Goal: Task Accomplishment & Management: Manage account settings

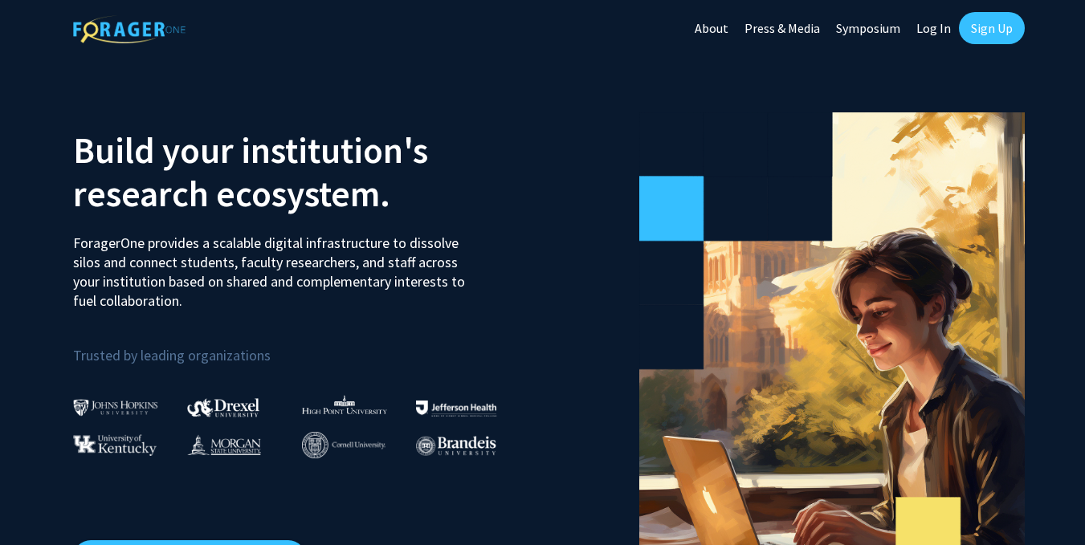
click at [995, 35] on link "Sign Up" at bounding box center [992, 28] width 66 height 32
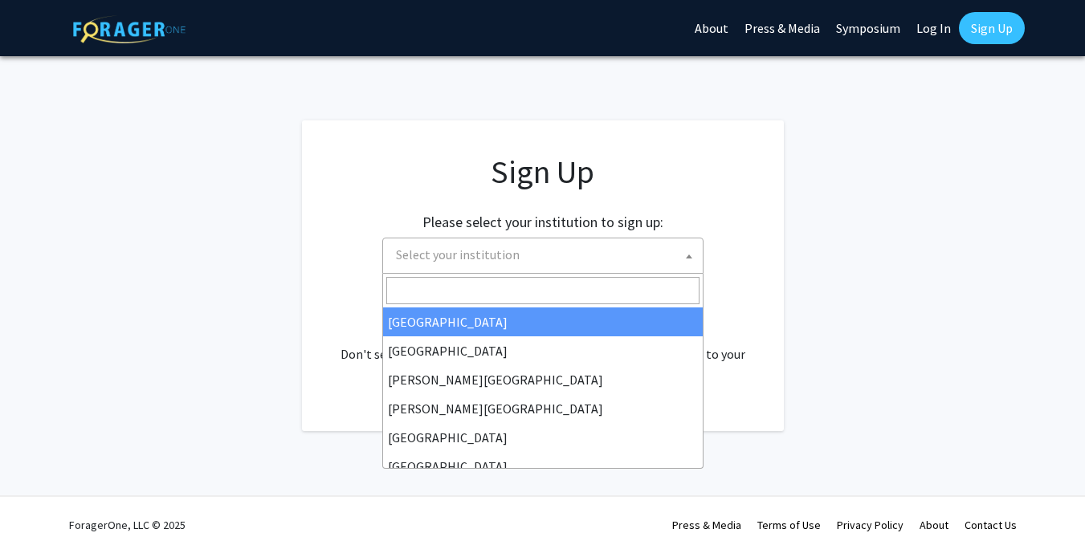
click at [681, 253] on span at bounding box center [689, 256] width 16 height 35
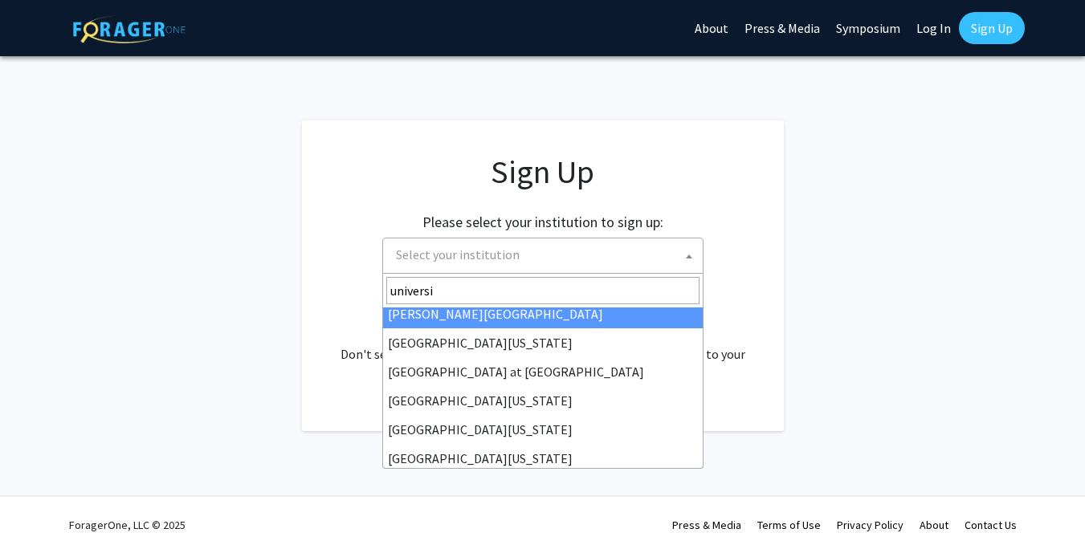
scroll to position [475, 0]
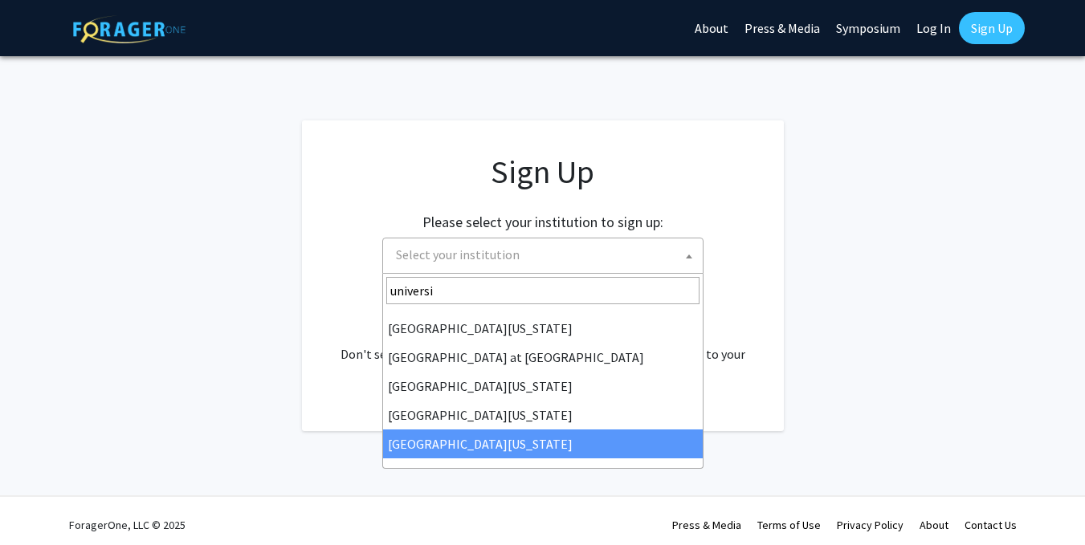
type input "universi"
select select "33"
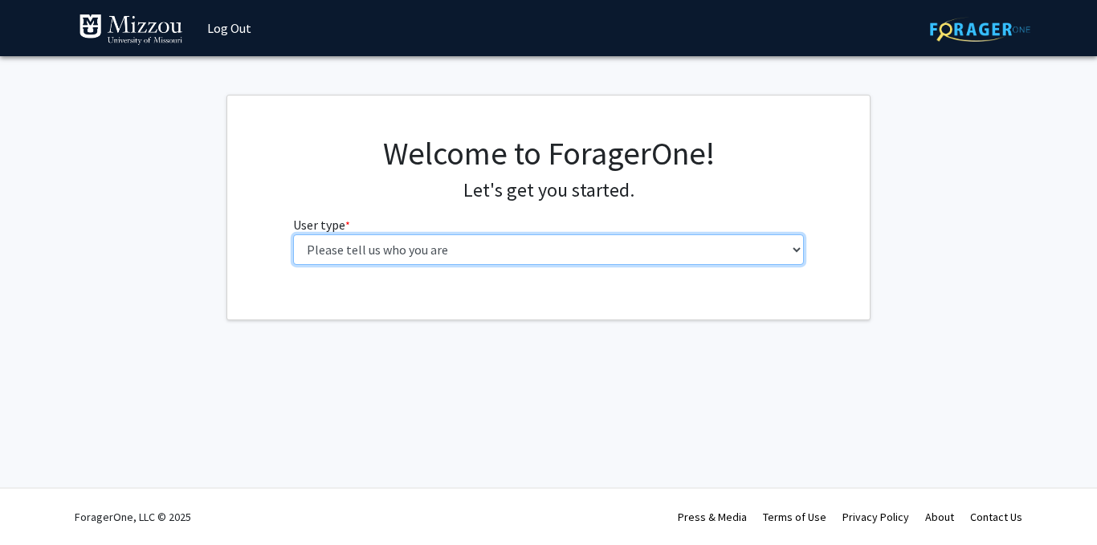
click at [544, 246] on select "Please tell us who you are Undergraduate Student Master's Student Doctoral Cand…" at bounding box center [549, 249] width 512 height 31
select select "1: undergrad"
click at [293, 234] on select "Please tell us who you are Undergraduate Student Master's Student Doctoral Cand…" at bounding box center [549, 249] width 512 height 31
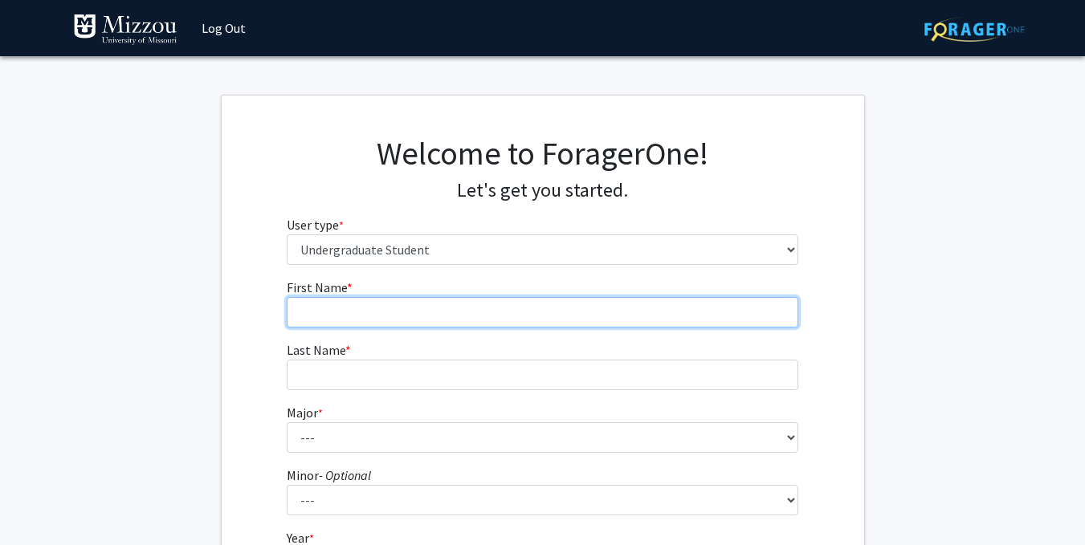
click at [532, 309] on input "First Name * required" at bounding box center [543, 312] width 512 height 31
type input "Jacob"
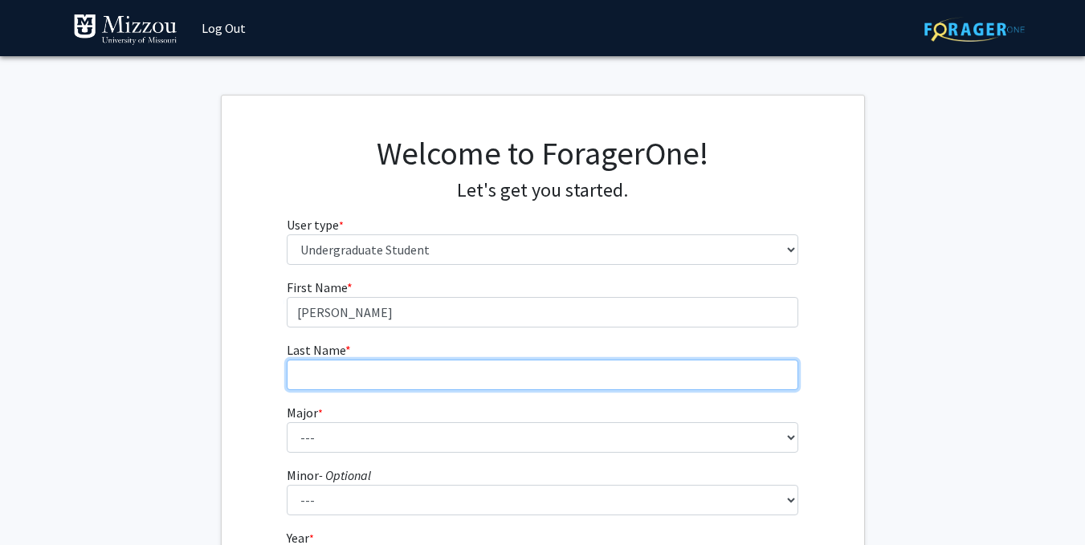
click at [437, 370] on input "Last Name * required" at bounding box center [543, 375] width 512 height 31
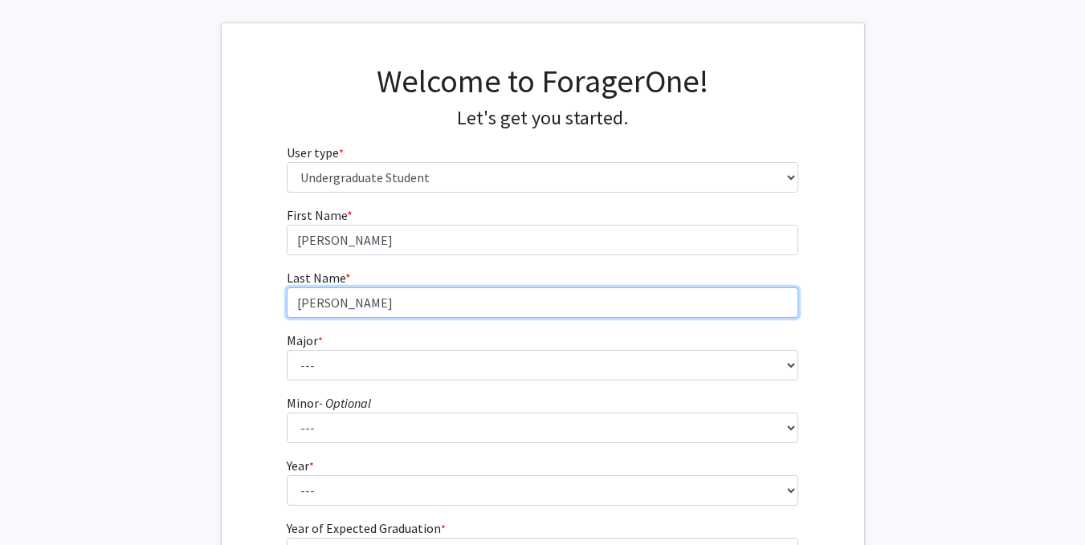
scroll to position [73, 0]
type input "Morgan"
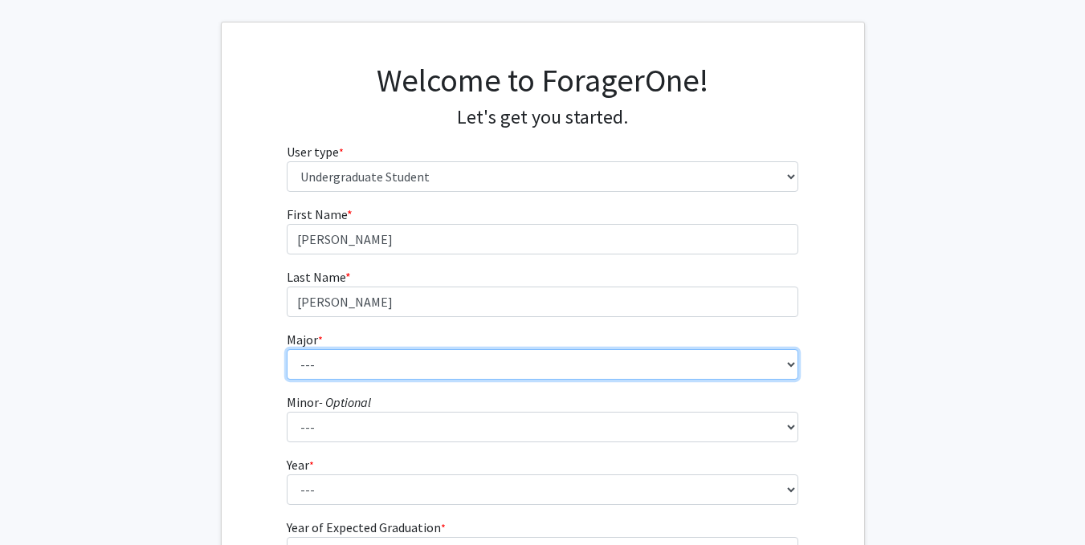
click at [437, 366] on select "--- Agribusiness Management Agricultural Education Agricultural Education: Comm…" at bounding box center [543, 364] width 512 height 31
select select "14: 2503"
click at [287, 349] on select "--- Agribusiness Management Agricultural Education Agricultural Education: Comm…" at bounding box center [543, 364] width 512 height 31
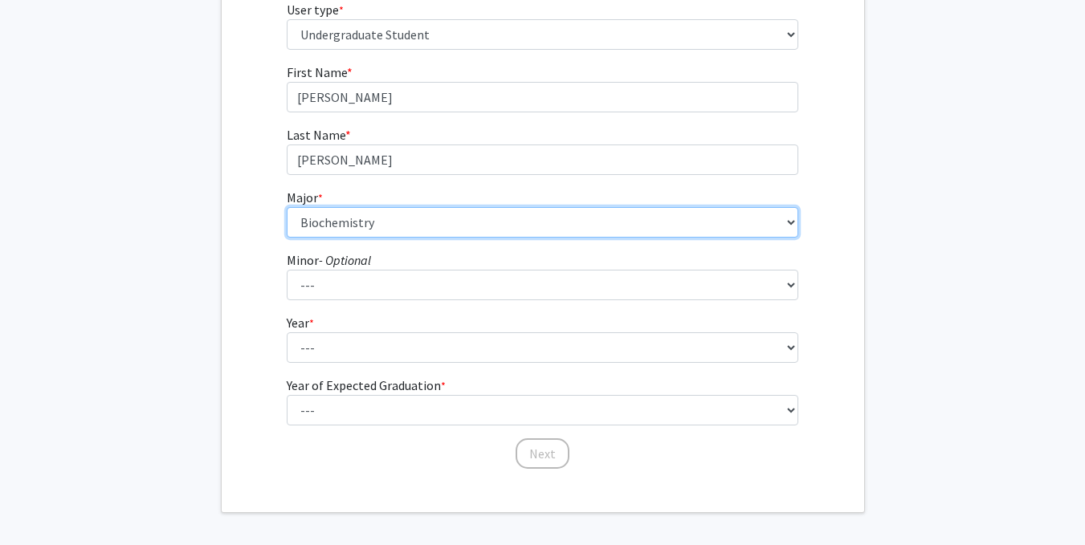
scroll to position [219, 0]
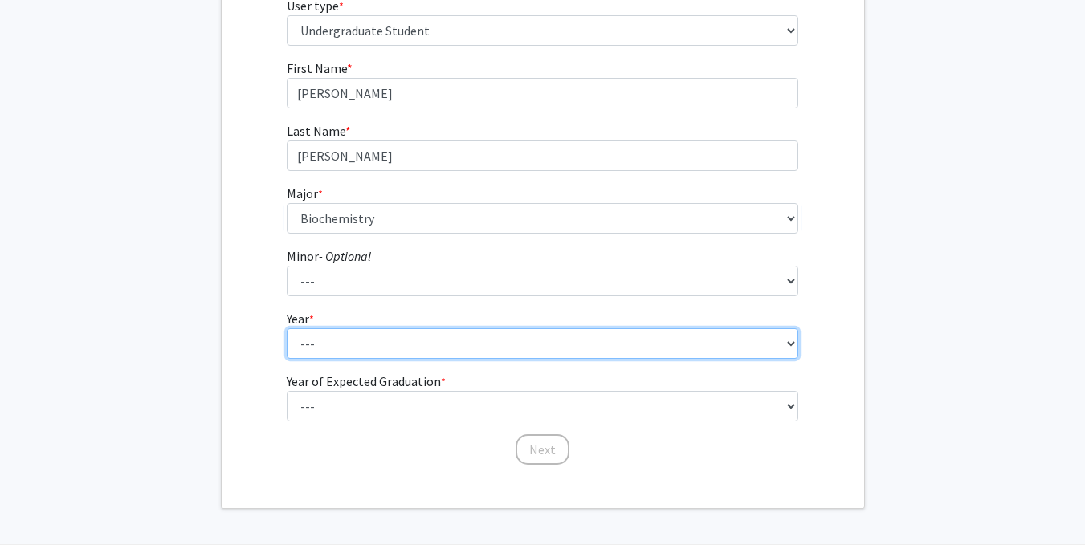
click at [537, 333] on select "--- First-year Sophomore Junior Senior Postbaccalaureate Certificate" at bounding box center [543, 343] width 512 height 31
select select "2: sophomore"
click at [287, 328] on select "--- First-year Sophomore Junior Senior Postbaccalaureate Certificate" at bounding box center [543, 343] width 512 height 31
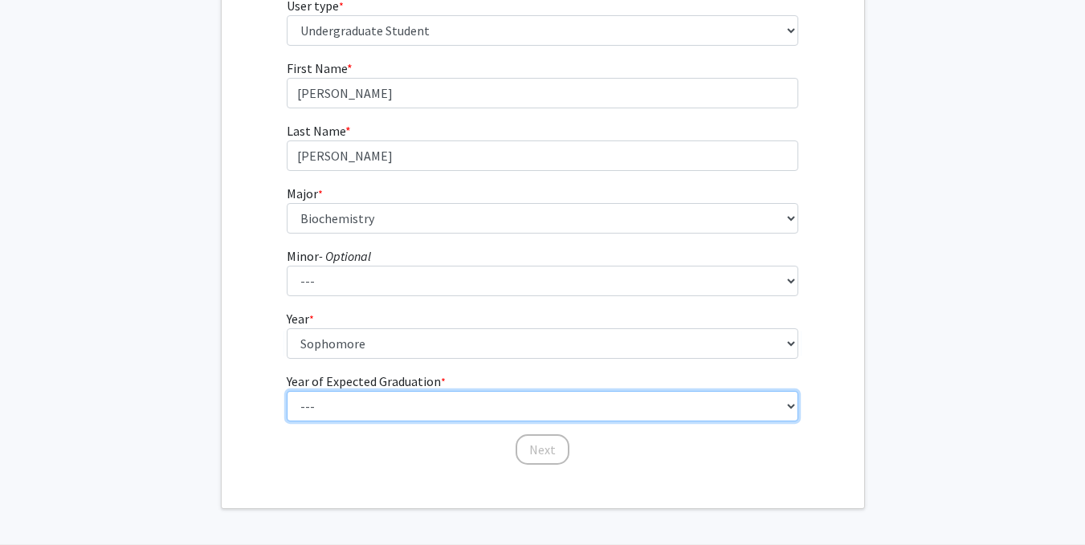
click at [409, 398] on select "--- 2025 2026 2027 2028 2029 2030 2031 2032 2033 2034" at bounding box center [543, 406] width 512 height 31
select select "4: 2028"
click at [287, 391] on select "--- 2025 2026 2027 2028 2029 2030 2031 2032 2033 2034" at bounding box center [543, 406] width 512 height 31
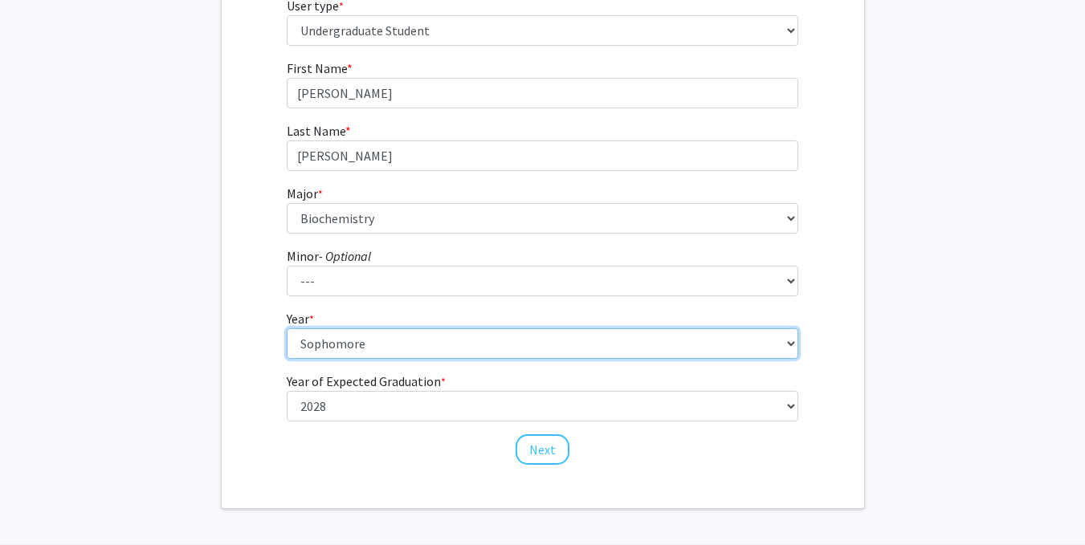
click at [407, 335] on select "--- First-year Sophomore Junior Senior Postbaccalaureate Certificate" at bounding box center [543, 343] width 512 height 31
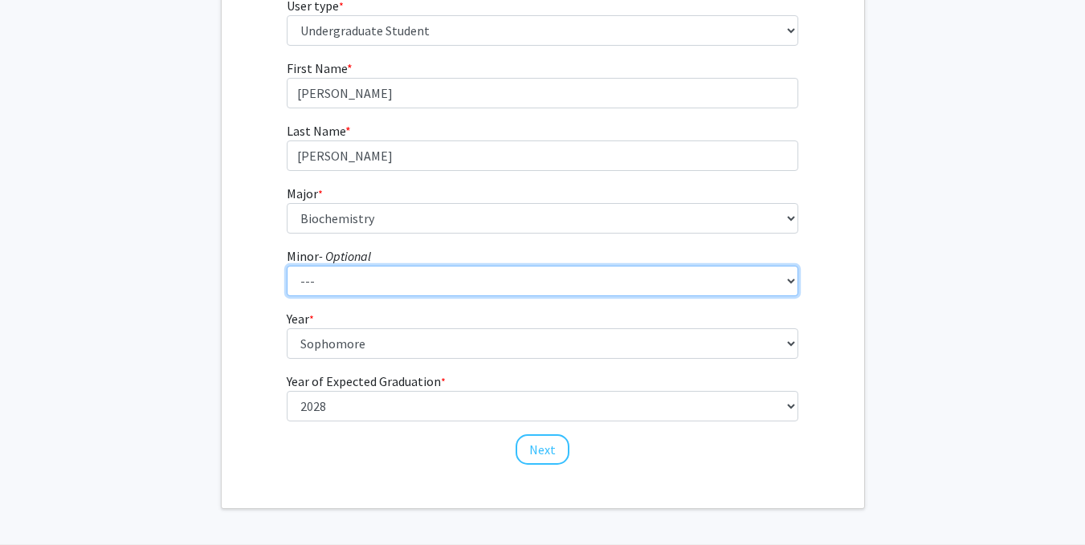
click at [455, 287] on select "--- Accountancy Aerospace Engineering Aerospace Studies Agribusiness Management…" at bounding box center [543, 281] width 512 height 31
select select "23: 1979"
click at [287, 266] on select "--- Accountancy Aerospace Engineering Aerospace Studies Agribusiness Management…" at bounding box center [543, 281] width 512 height 31
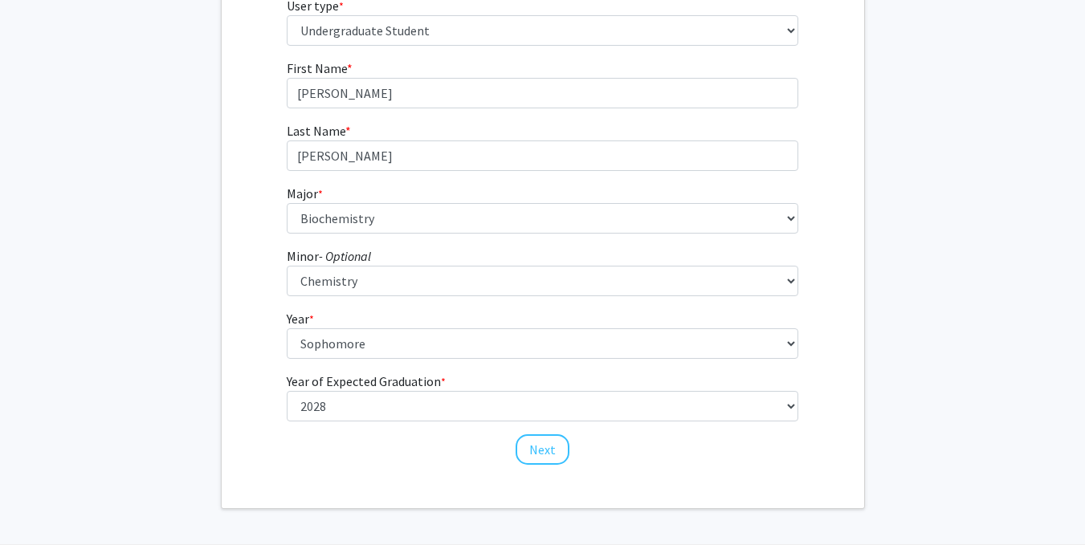
click at [816, 301] on div "First Name * required Jacob Last Name * required Morgan Major * required --- Ag…" at bounding box center [543, 263] width 642 height 408
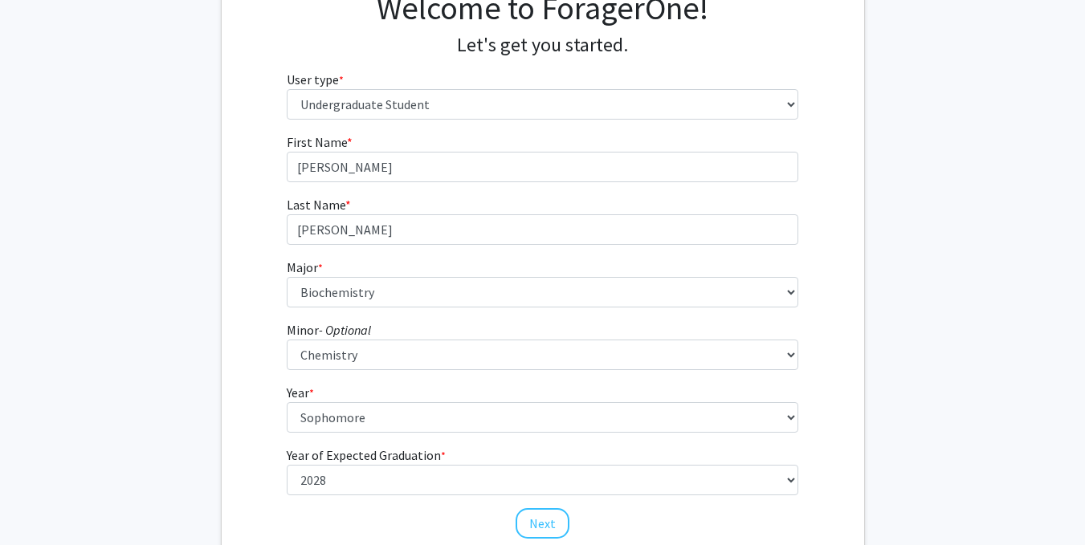
scroll to position [276, 0]
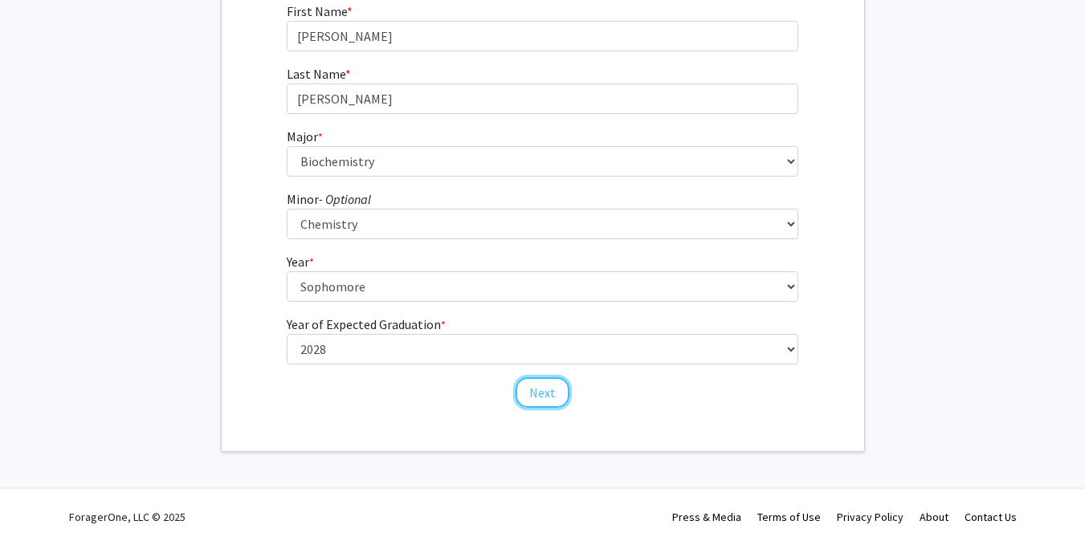
click at [546, 390] on button "Next" at bounding box center [543, 392] width 54 height 31
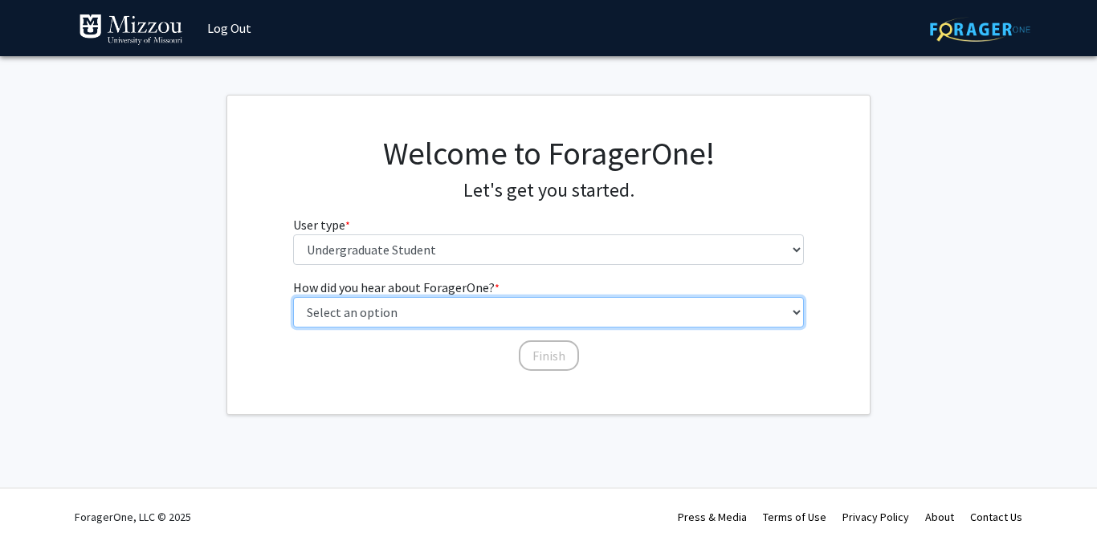
click at [490, 306] on select "Select an option Peer/student recommendation Faculty/staff recommendation Unive…" at bounding box center [549, 312] width 512 height 31
select select "2: faculty_recommendation"
click at [293, 297] on select "Select an option Peer/student recommendation Faculty/staff recommendation Unive…" at bounding box center [549, 312] width 512 height 31
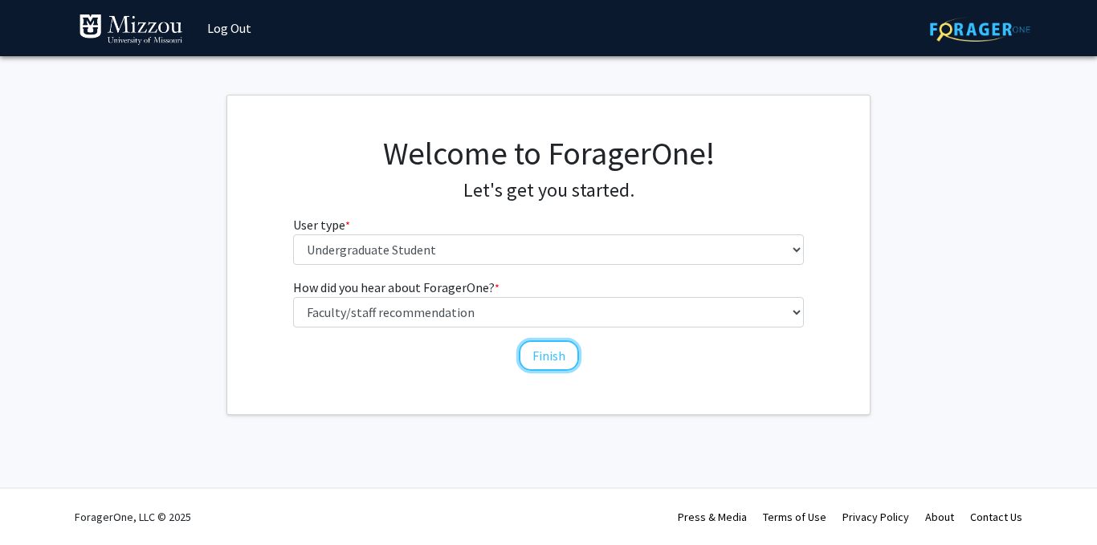
click at [557, 355] on button "Finish" at bounding box center [549, 355] width 60 height 31
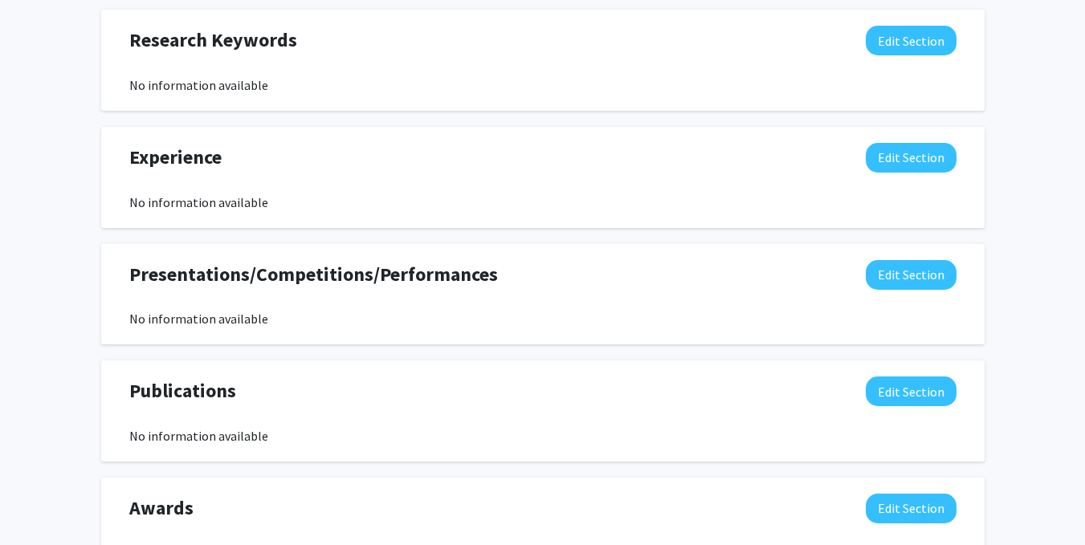
scroll to position [860, 0]
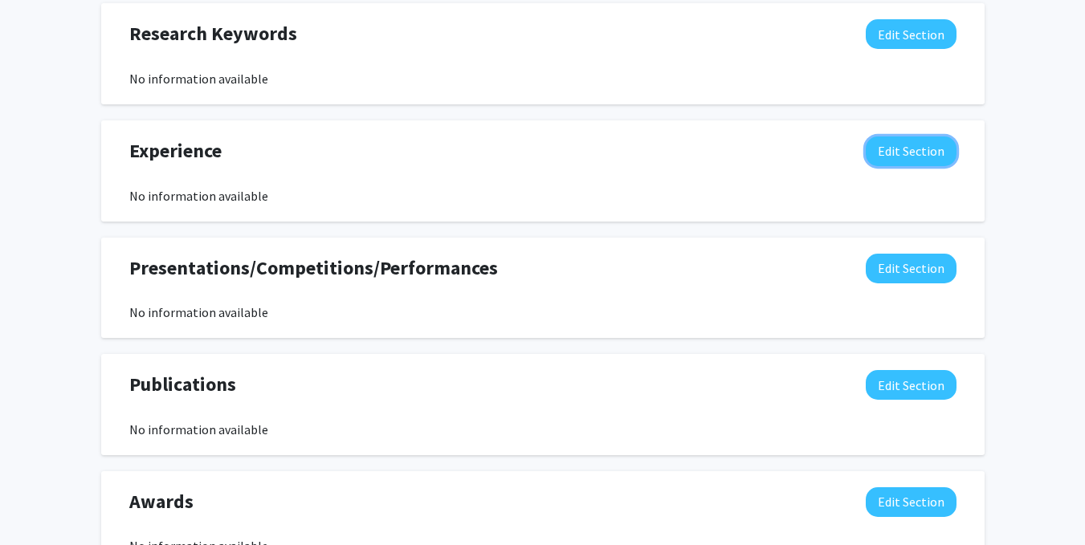
click at [907, 161] on button "Edit Section" at bounding box center [911, 152] width 91 height 30
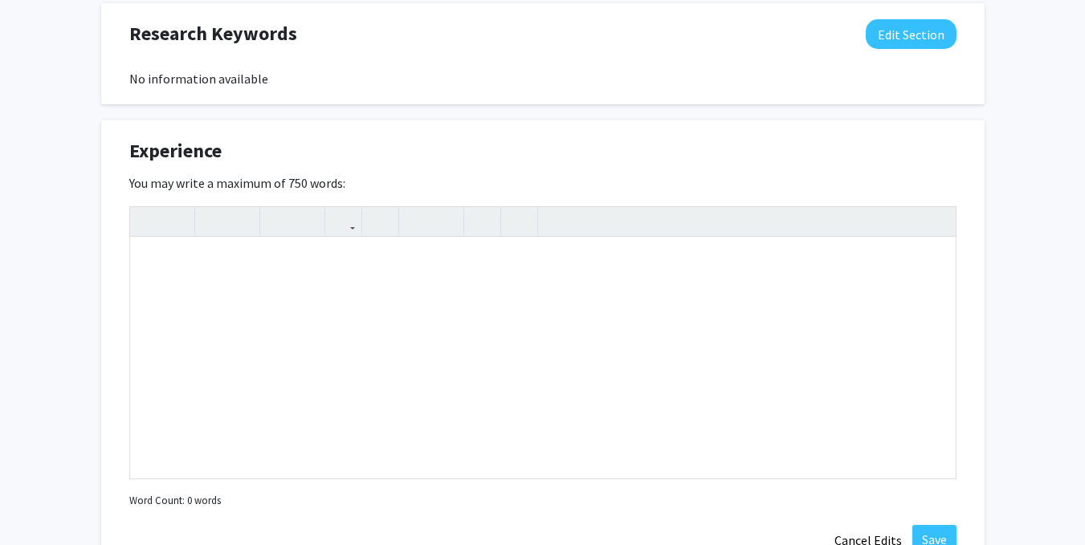
scroll to position [973, 0]
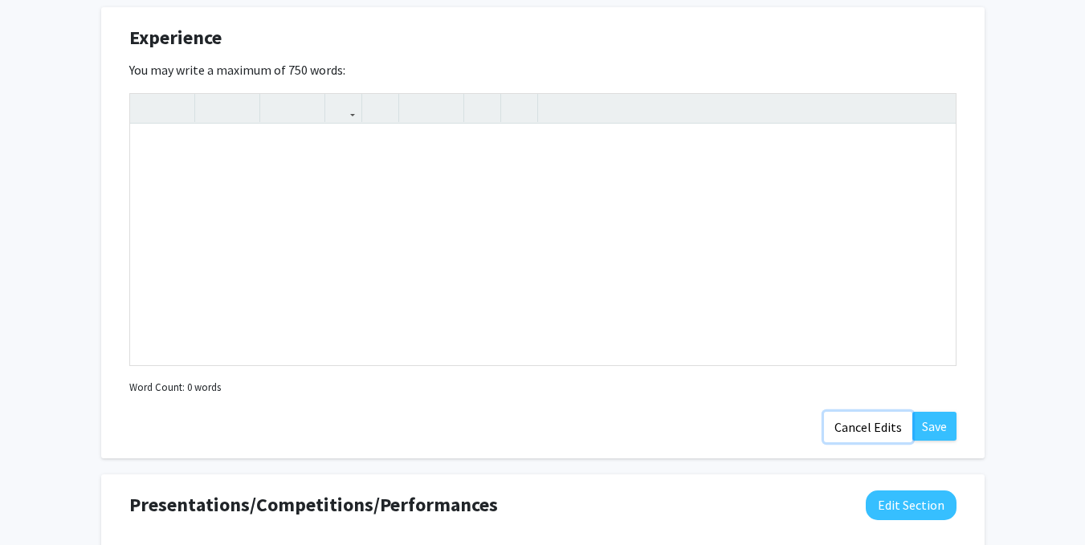
click at [859, 424] on button "Cancel Edits" at bounding box center [868, 427] width 88 height 31
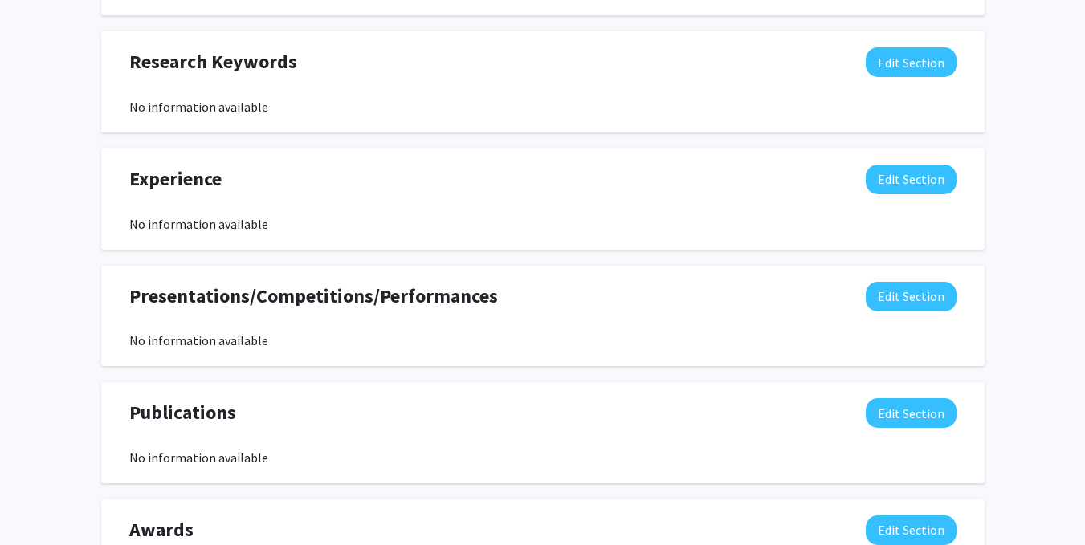
scroll to position [811, 0]
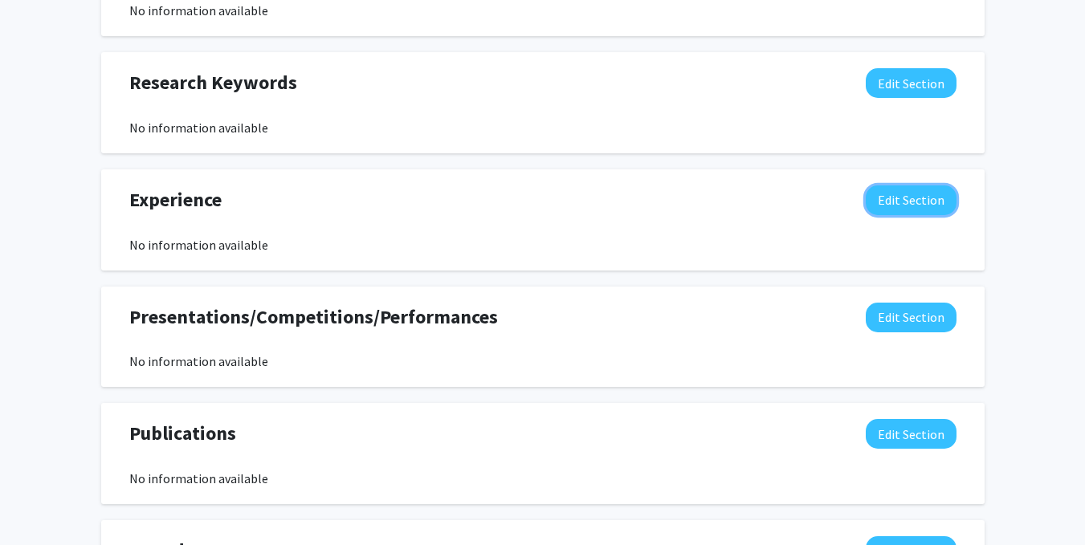
click at [886, 198] on button "Edit Section" at bounding box center [911, 201] width 91 height 30
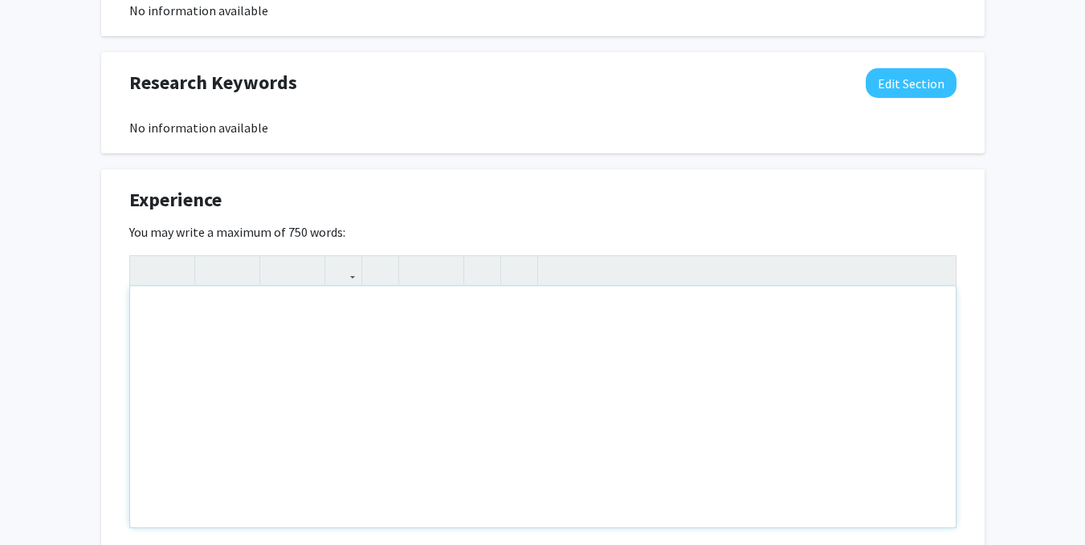
click at [218, 269] on icon "button" at bounding box center [213, 270] width 14 height 27
click at [196, 306] on div "Note to users with screen readers: Please deactivate our accessibility plugin f…" at bounding box center [543, 407] width 826 height 241
type textarea "U"
drag, startPoint x: 144, startPoint y: 316, endPoint x: 291, endPoint y: 319, distance: 147.0
click at [291, 319] on div "Student Research Assistant" at bounding box center [543, 407] width 826 height 241
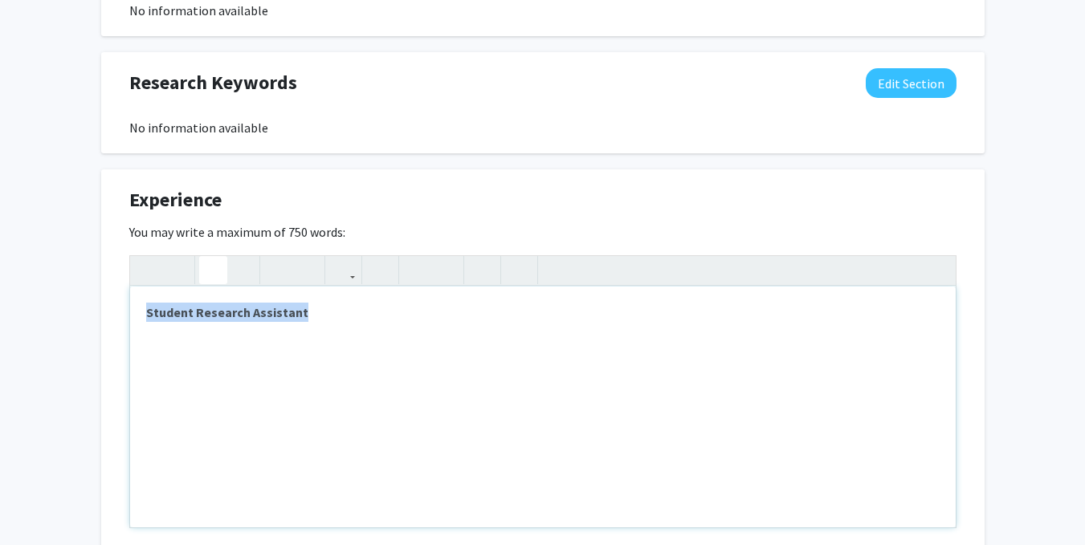
click at [212, 271] on icon "button" at bounding box center [213, 270] width 14 height 27
click at [191, 343] on div "Student Research Assistant" at bounding box center [543, 407] width 826 height 241
click at [144, 312] on div "Student Research Assistant" at bounding box center [543, 407] width 826 height 241
click at [299, 311] on strong "Student Research Assistant" at bounding box center [227, 312] width 162 height 16
click at [212, 276] on icon "button" at bounding box center [213, 270] width 14 height 27
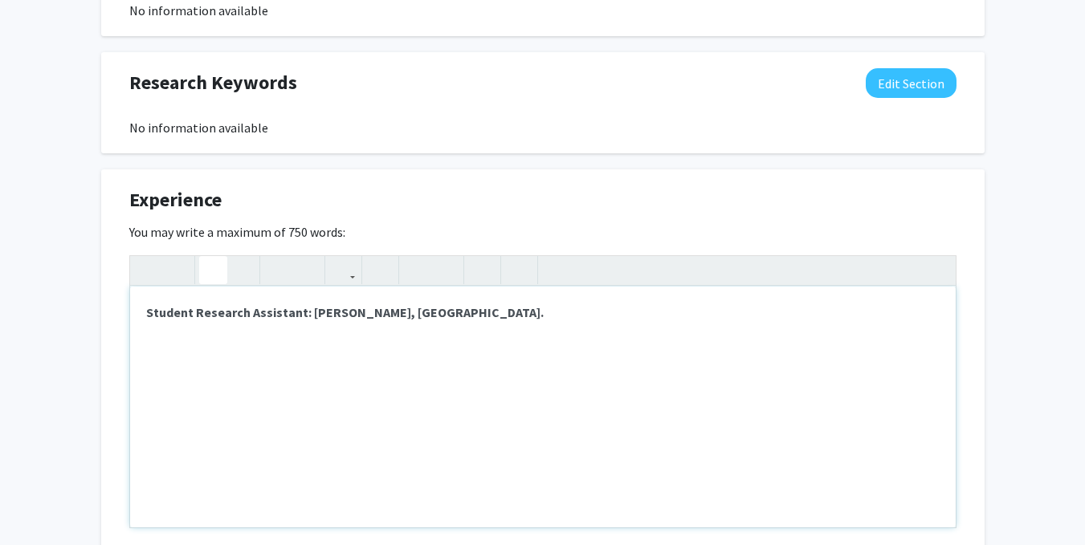
click at [312, 312] on strong "Student Research Assistant: Petris lab, Bond Life Sciences Center." at bounding box center [345, 312] width 398 height 16
drag, startPoint x: 304, startPoint y: 315, endPoint x: 519, endPoint y: 337, distance: 216.4
click at [519, 337] on div "Student Research Assistant: Petris lab, Bond Life Sciences Center." at bounding box center [543, 407] width 826 height 241
type textarea "<p><strong>Student Research Assistant:</strong> Petris lab, Bond Life Sciences …"
click at [215, 274] on icon "button" at bounding box center [213, 270] width 14 height 27
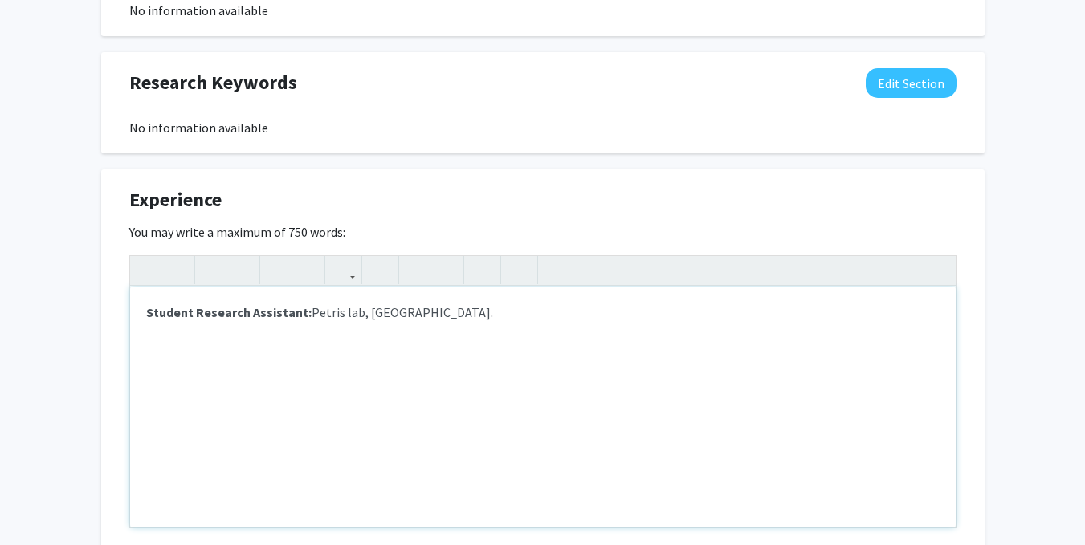
click at [350, 386] on div "Student Research Assistant: Petris lab, Bond Life Sciences Center." at bounding box center [543, 407] width 826 height 241
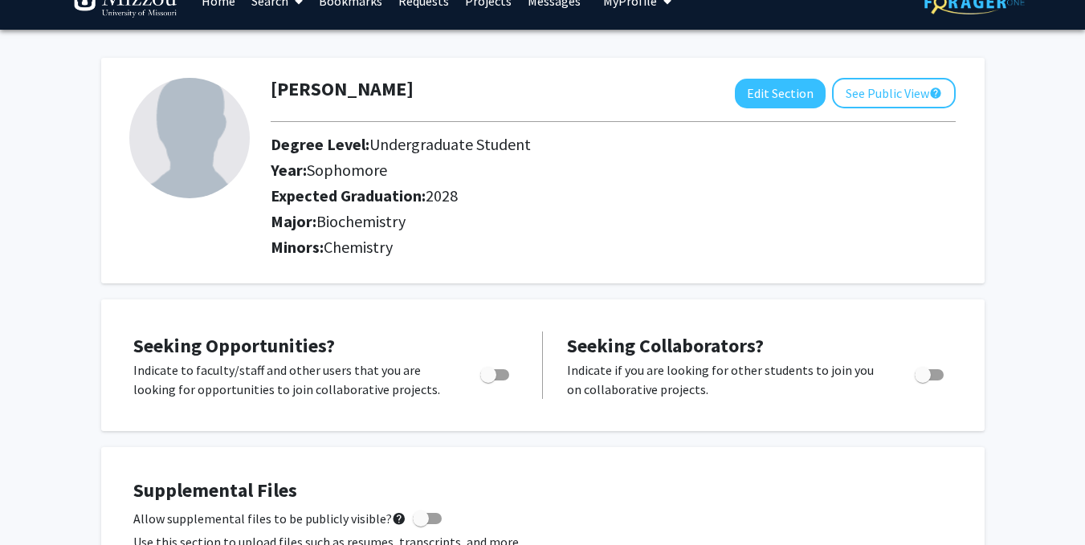
scroll to position [31, 0]
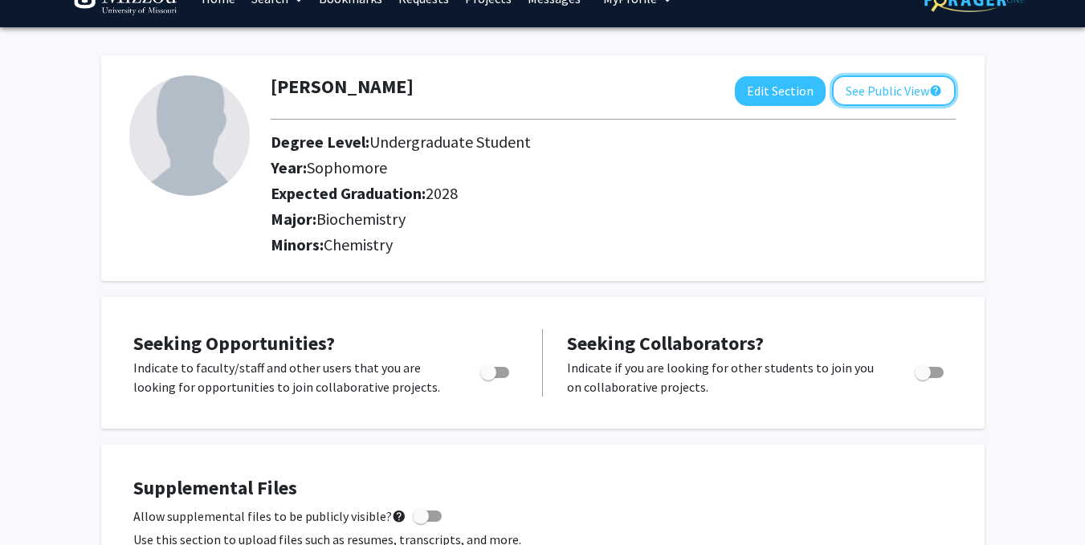
click at [900, 94] on button "See Public View help" at bounding box center [894, 90] width 124 height 31
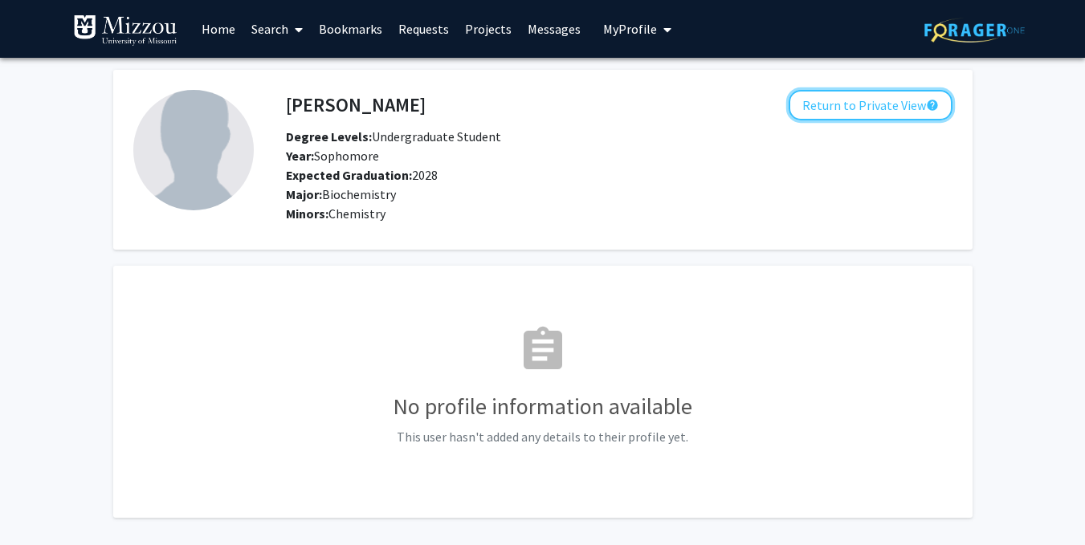
click at [855, 110] on button "Return to Private View help" at bounding box center [871, 105] width 164 height 31
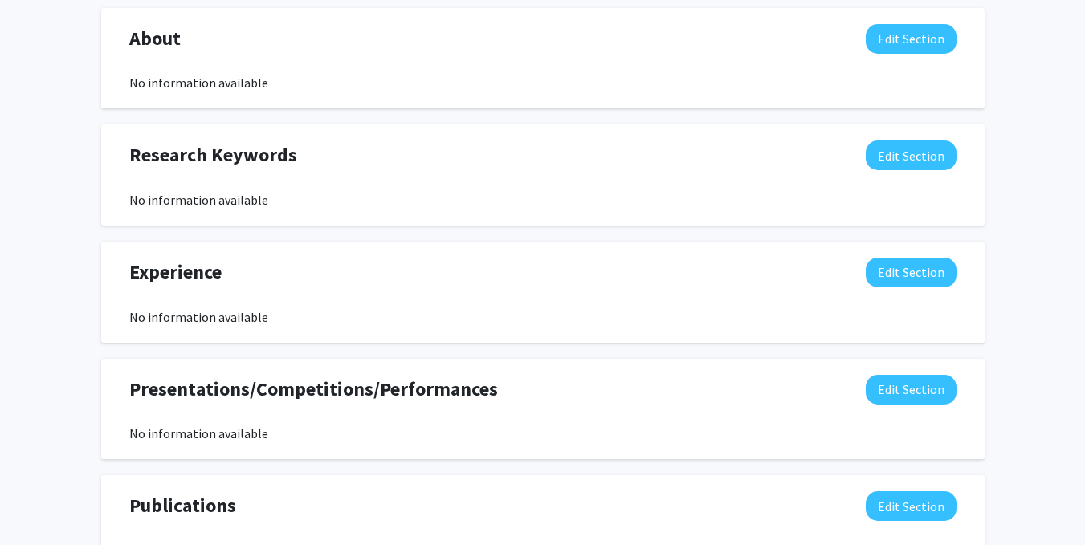
scroll to position [738, 0]
click at [881, 280] on button "Edit Section" at bounding box center [911, 274] width 91 height 30
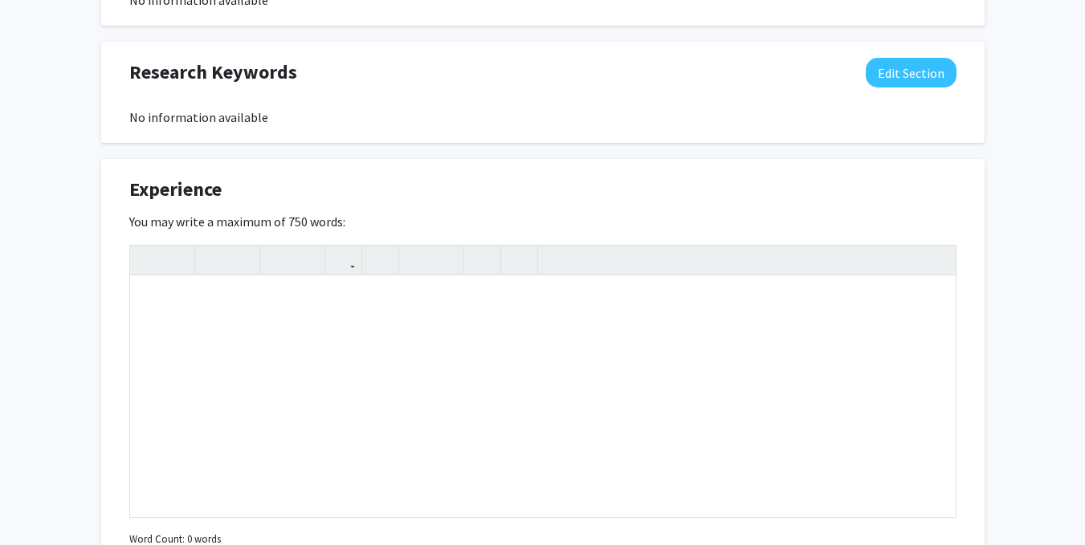
scroll to position [843, 0]
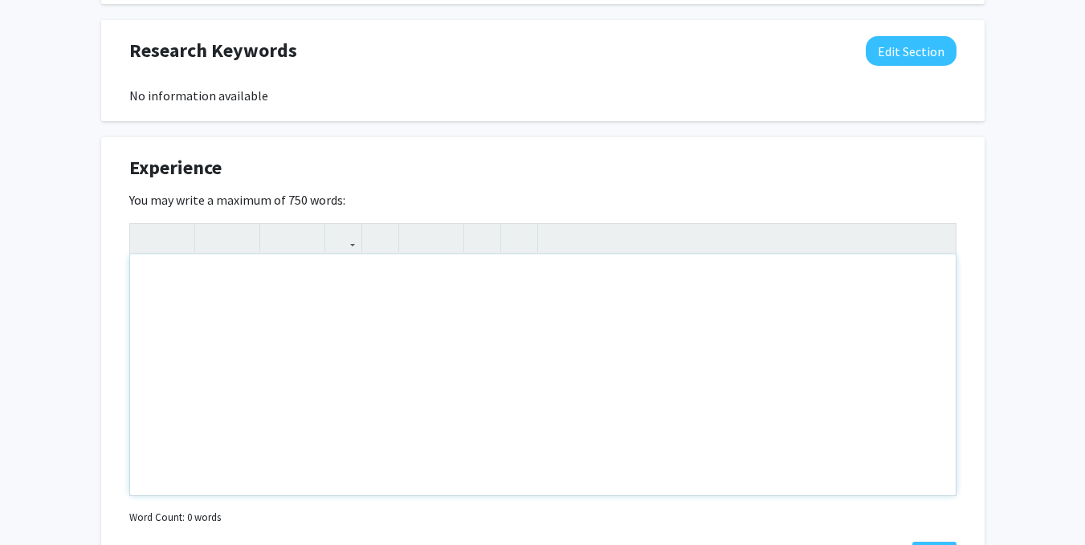
click at [213, 279] on div "Note to users with screen readers: Please deactivate our accessibility plugin f…" at bounding box center [543, 375] width 826 height 241
drag, startPoint x: 145, startPoint y: 281, endPoint x: 302, endPoint y: 291, distance: 156.9
click at [302, 291] on div "Undergraduate Researcher:" at bounding box center [543, 375] width 826 height 241
click at [215, 233] on icon "button" at bounding box center [213, 238] width 14 height 27
click at [332, 288] on p "Undergraduate Researcher:" at bounding box center [542, 280] width 793 height 19
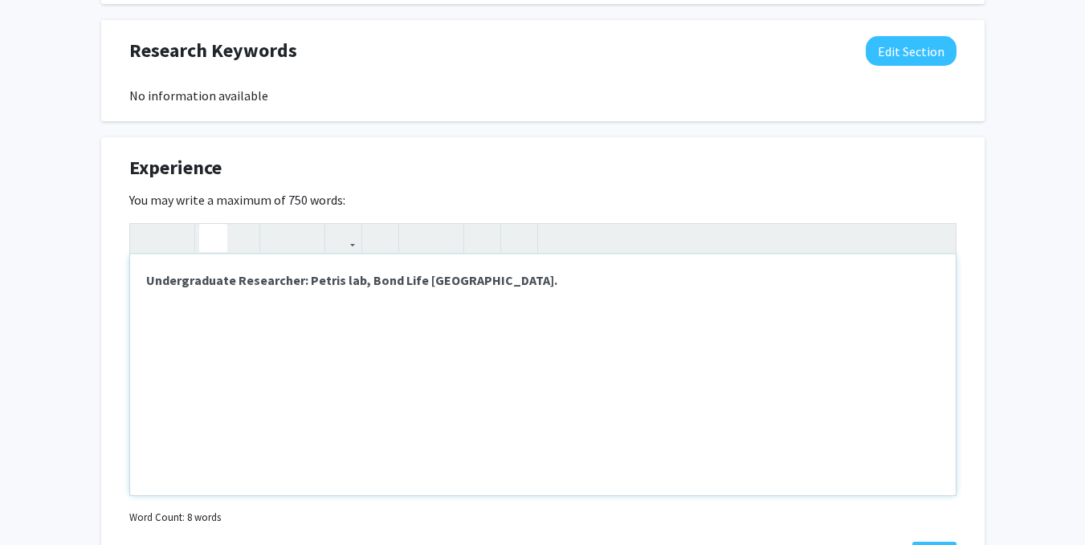
click at [443, 281] on strong "Undergraduate Researcher: Petris lab, Bond Life Sciecnes Center." at bounding box center [351, 280] width 411 height 16
click at [528, 284] on p "Undergraduate Researcher: Petris lab, Bond Life Sciences Center." at bounding box center [542, 280] width 793 height 19
drag, startPoint x: 304, startPoint y: 280, endPoint x: 518, endPoint y: 286, distance: 213.7
click at [518, 286] on p "Undergraduate Researcher: Petris lab, Bond Life Sciences Center." at bounding box center [542, 280] width 793 height 19
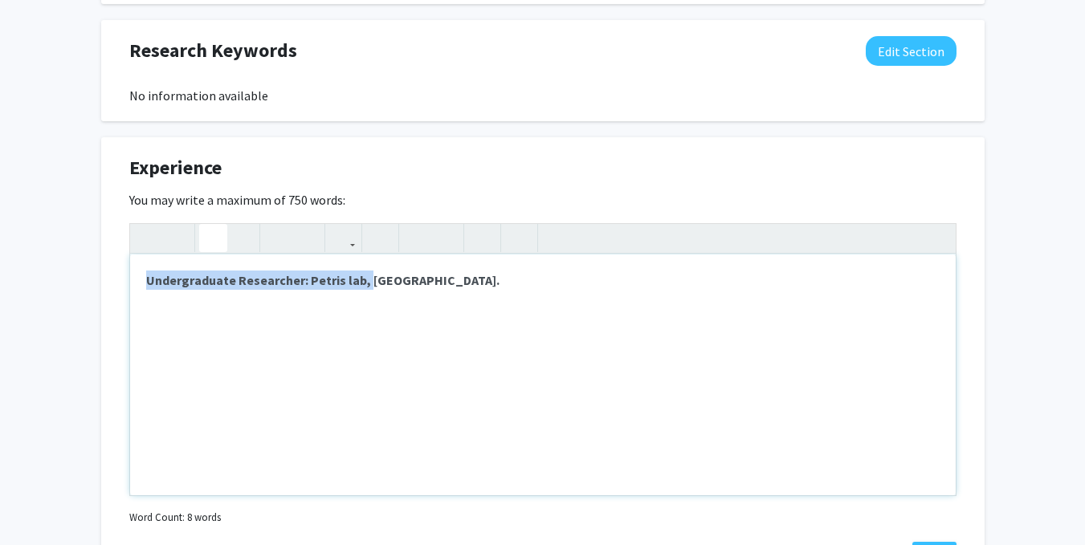
click at [214, 243] on icon "button" at bounding box center [213, 238] width 14 height 27
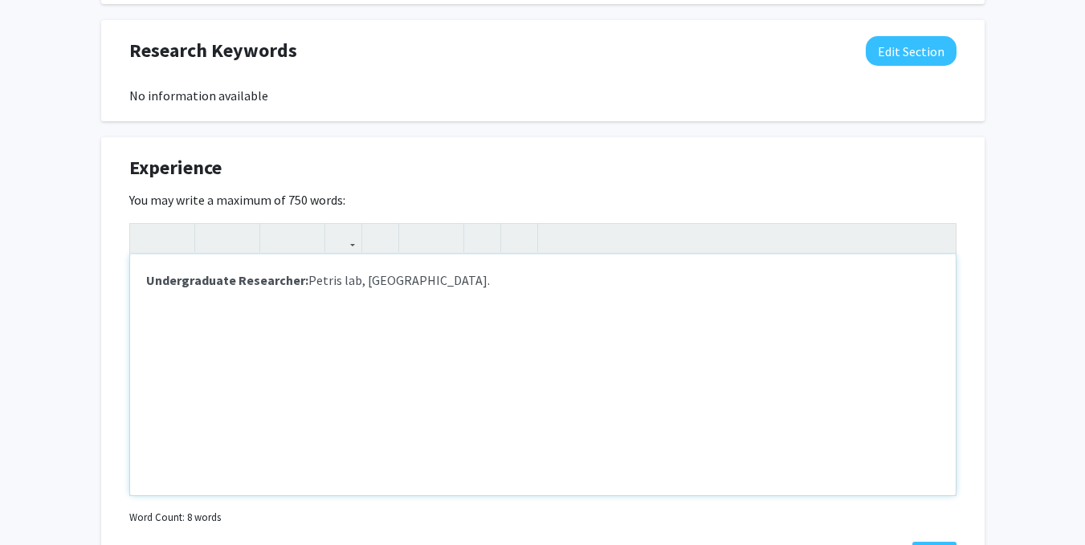
click at [527, 278] on p "Undergraduate Researcher: Petris lab, Bond Life Sciences Center." at bounding box center [542, 280] width 793 height 19
drag, startPoint x: 506, startPoint y: 283, endPoint x: 641, endPoint y: 285, distance: 134.9
click at [641, 285] on p "Undergraduate Researcher: Petris lab, Bond Life Sciences Center. October 2024 -…" at bounding box center [542, 280] width 793 height 19
type textarea "<p><strong>Undergraduate Researcher: </strong>Petris lab, Bond Life Sciences Ce…"
click at [250, 238] on button "button" at bounding box center [241, 238] width 28 height 28
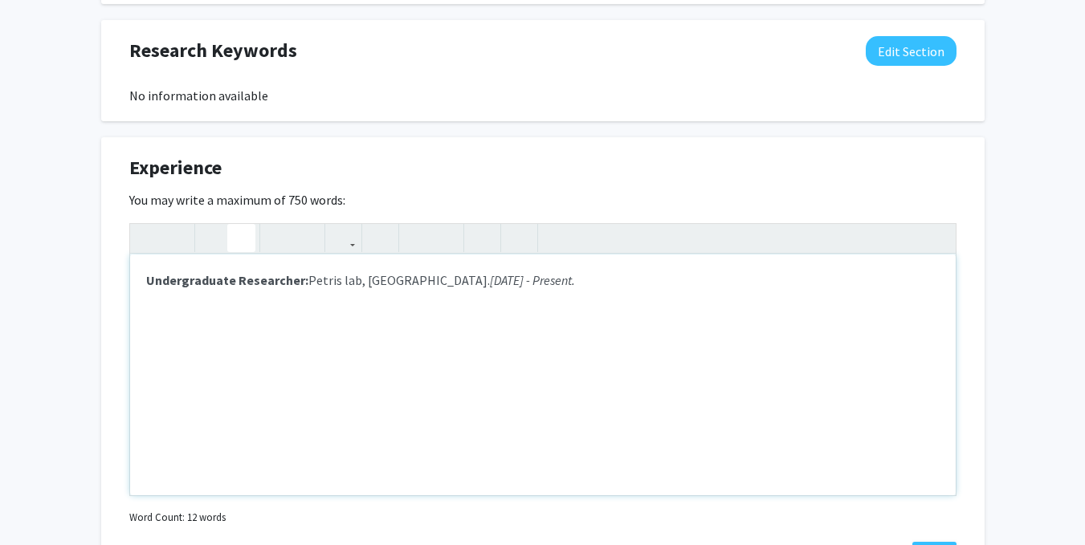
click at [371, 389] on div "Undergraduate Researcher: Petris lab, Bond Life Sciences Center. October 2024 -…" at bounding box center [543, 375] width 826 height 241
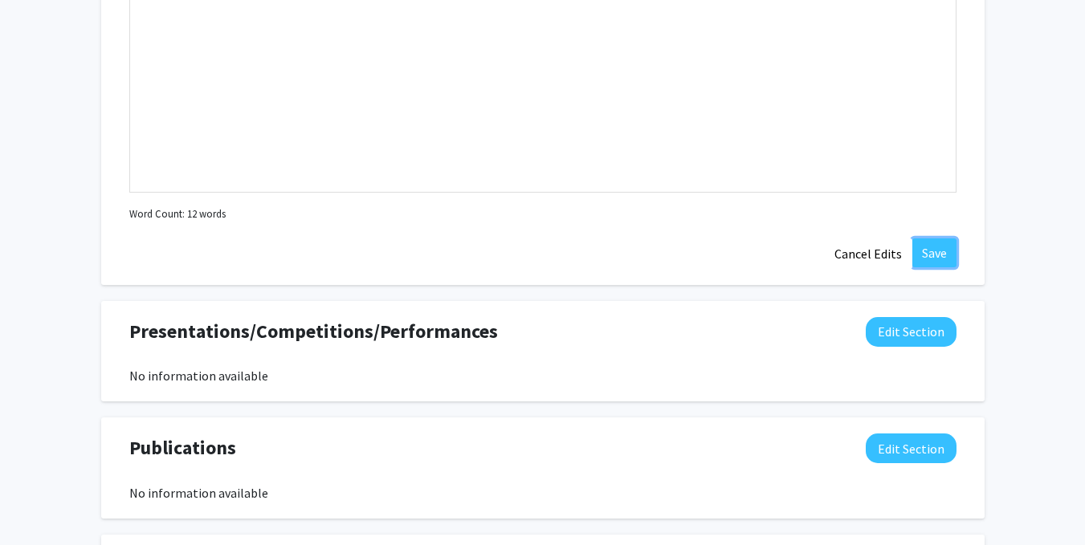
click at [918, 249] on button "Save" at bounding box center [934, 253] width 44 height 29
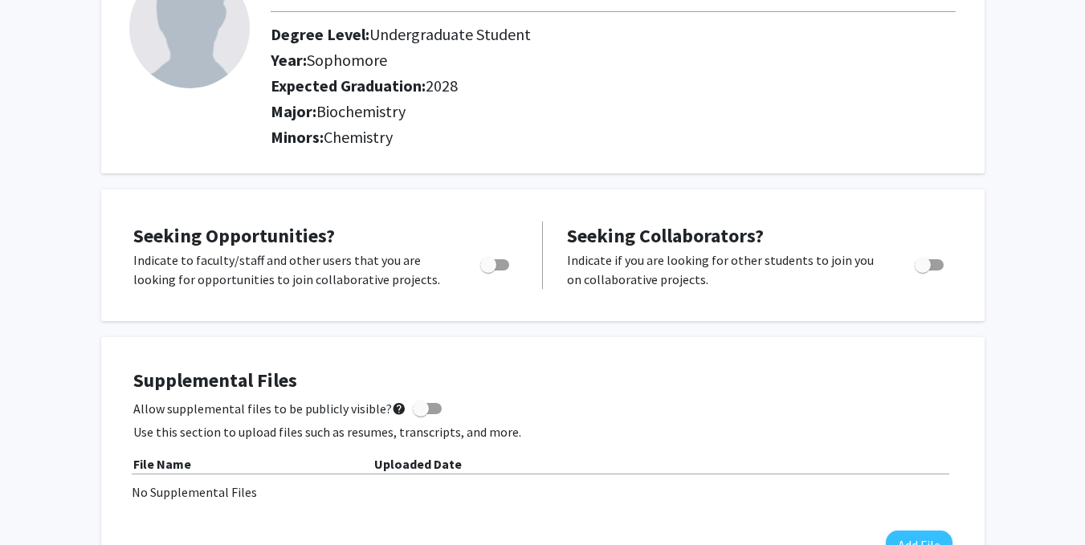
scroll to position [0, 0]
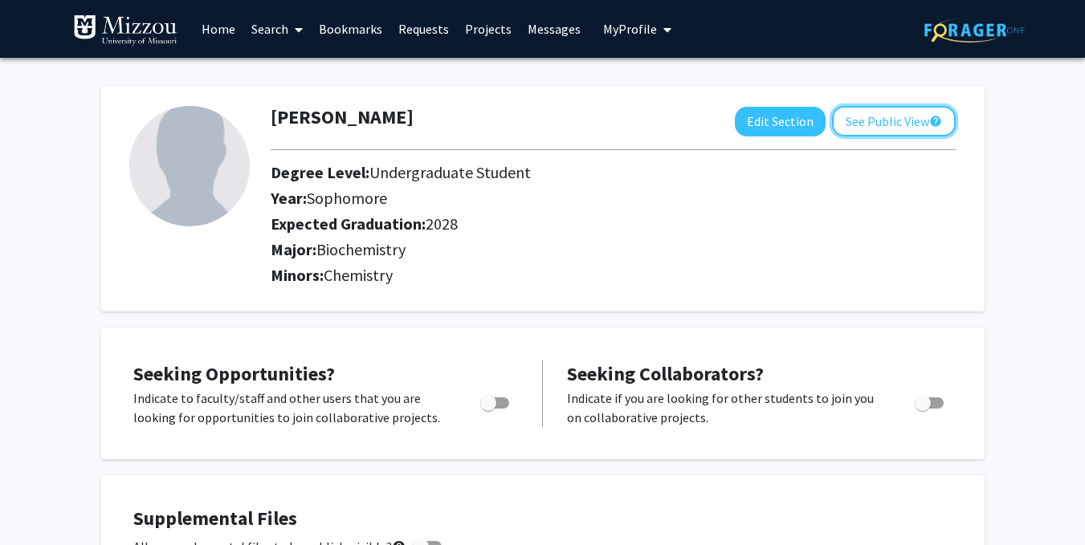
click at [887, 125] on button "See Public View help" at bounding box center [894, 121] width 124 height 31
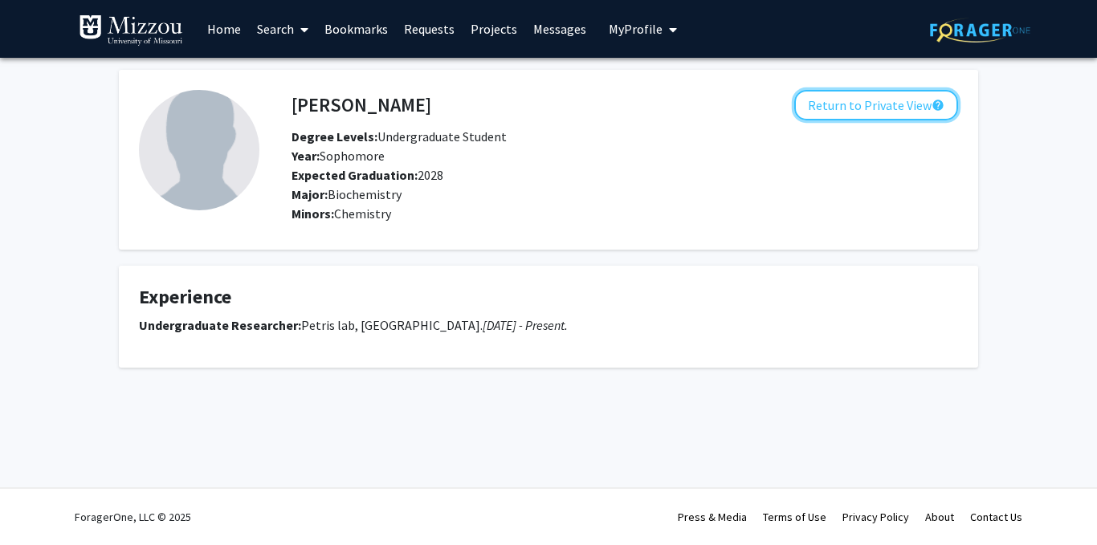
click at [862, 110] on button "Return to Private View help" at bounding box center [876, 105] width 164 height 31
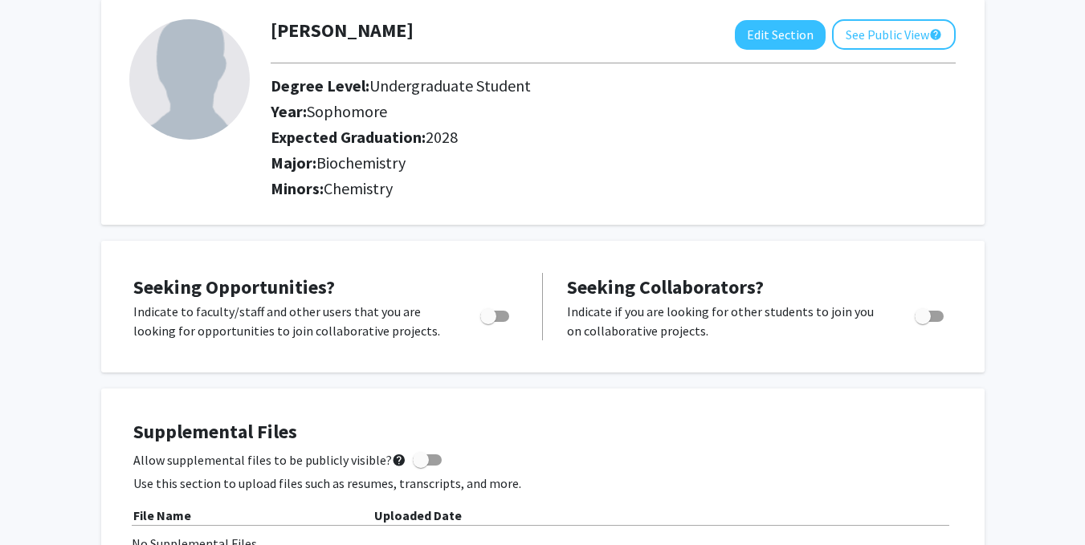
scroll to position [81, 0]
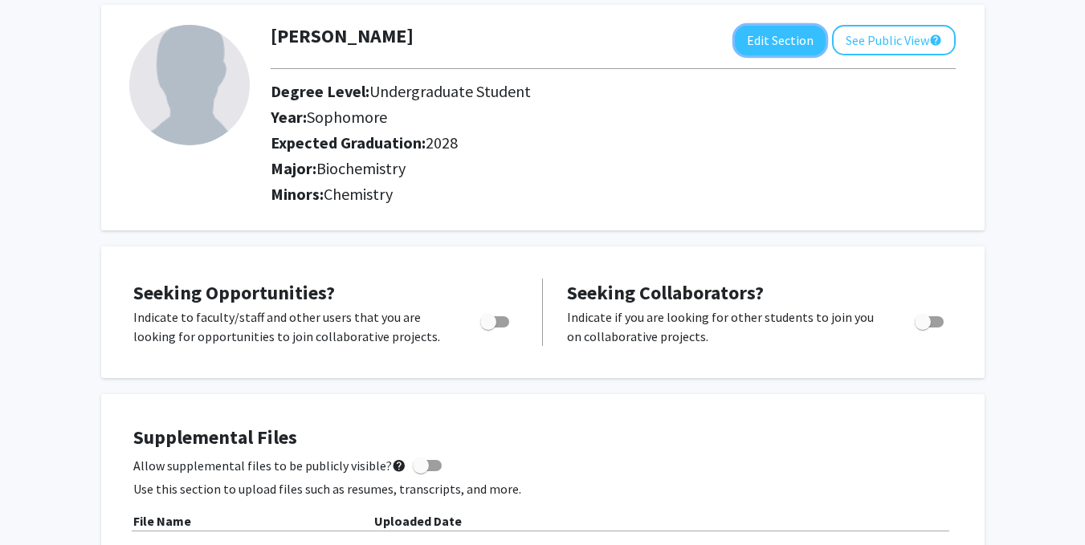
click at [785, 47] on button "Edit Section" at bounding box center [780, 41] width 91 height 30
select select "sophomore"
select select "2028"
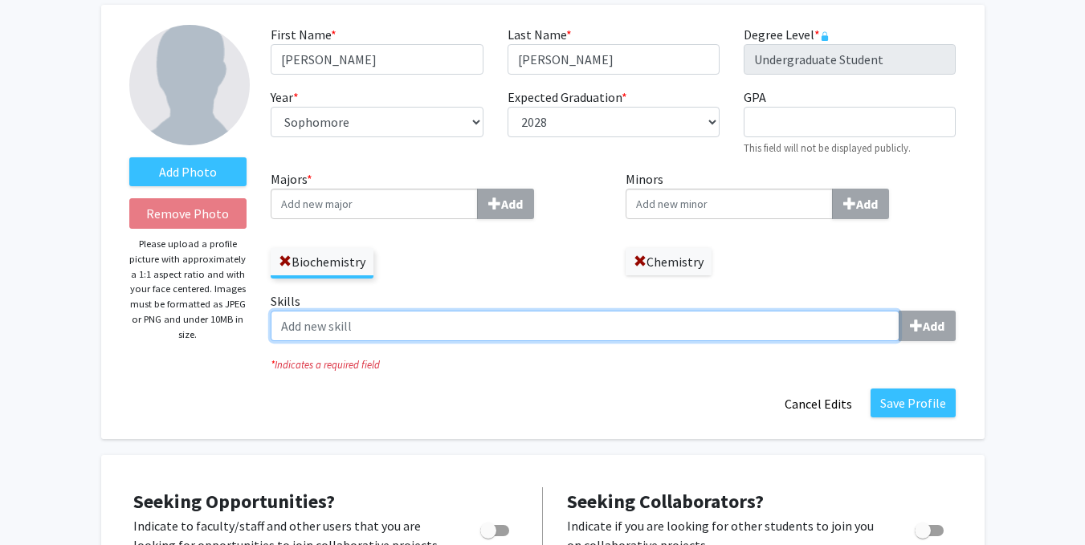
click at [308, 323] on input "Skills Add" at bounding box center [585, 326] width 629 height 31
type input "N"
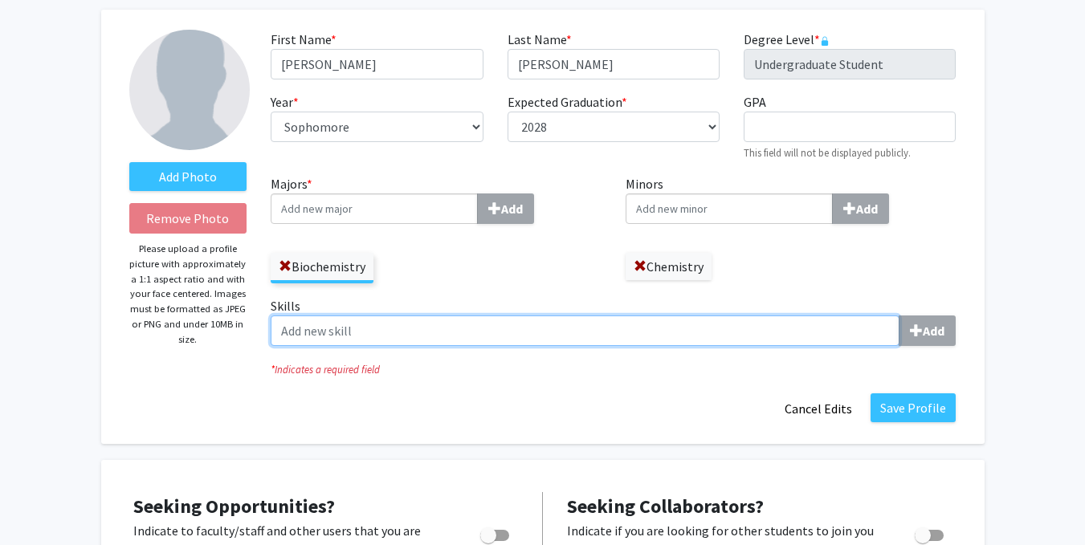
scroll to position [80, 0]
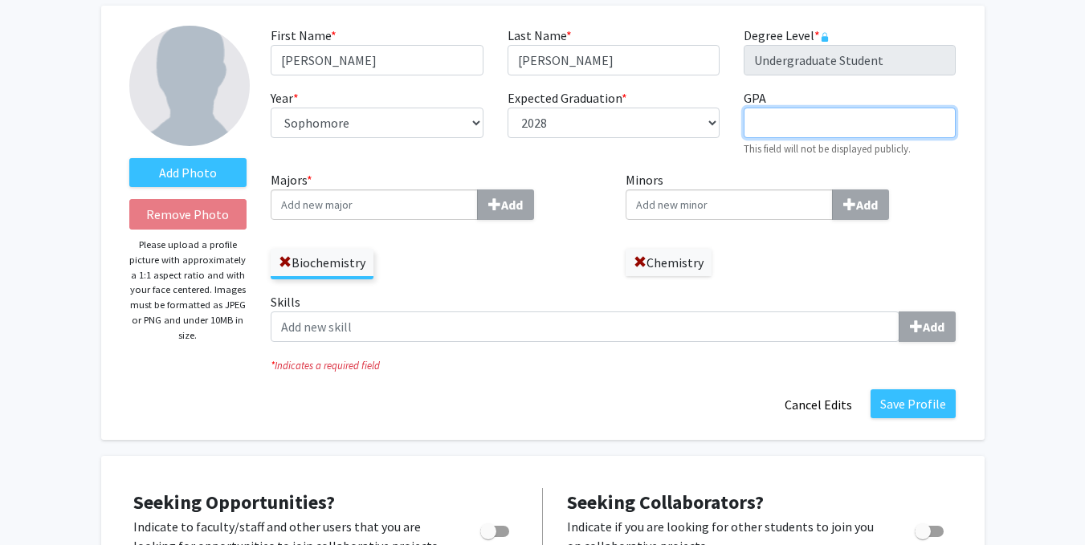
click at [758, 136] on input "GPA required" at bounding box center [850, 123] width 212 height 31
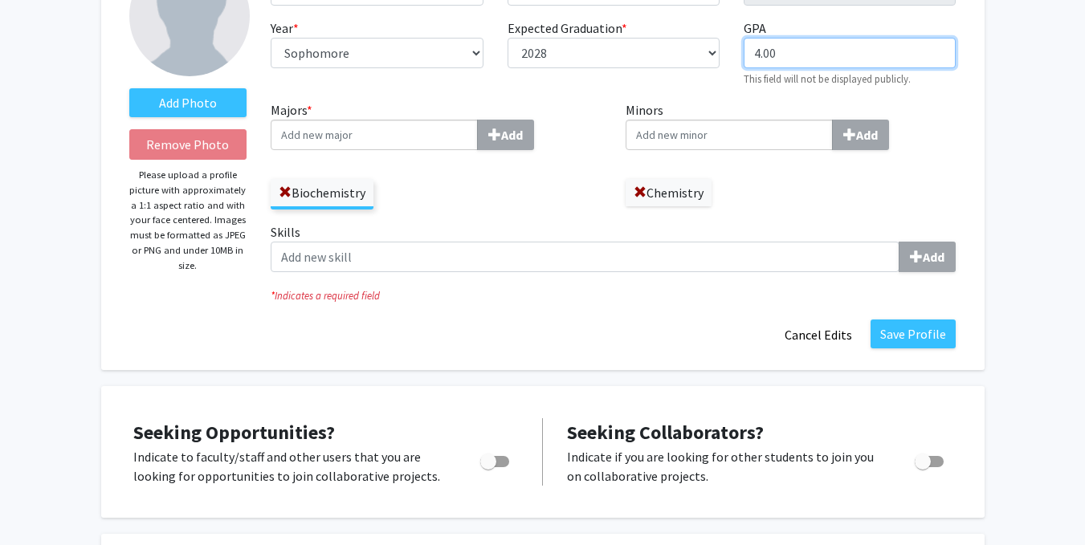
scroll to position [151, 0]
type input "4.00"
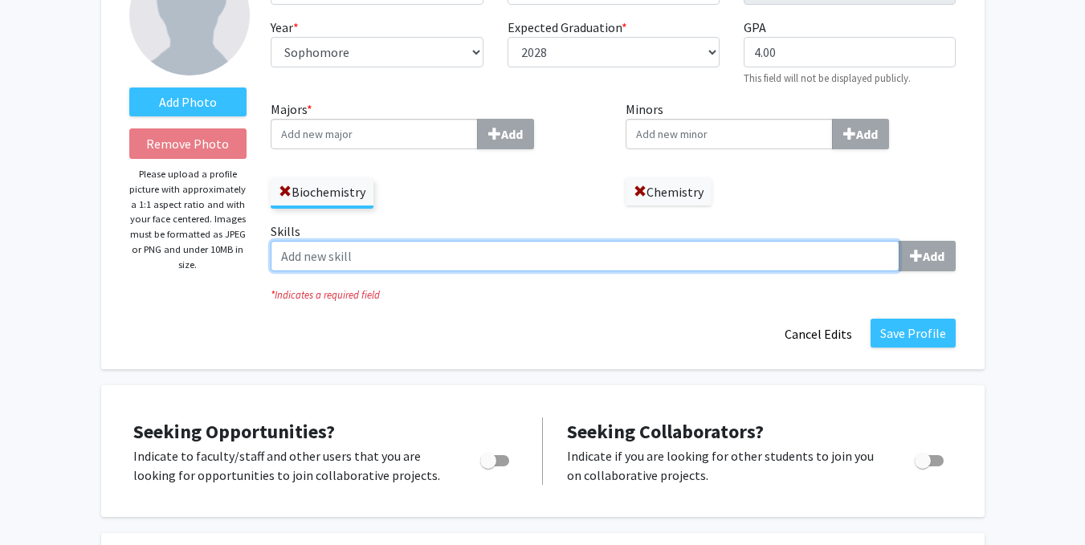
click at [393, 258] on input "Skills Add" at bounding box center [585, 256] width 629 height 31
type input "Nucleic Acid Genotyping"
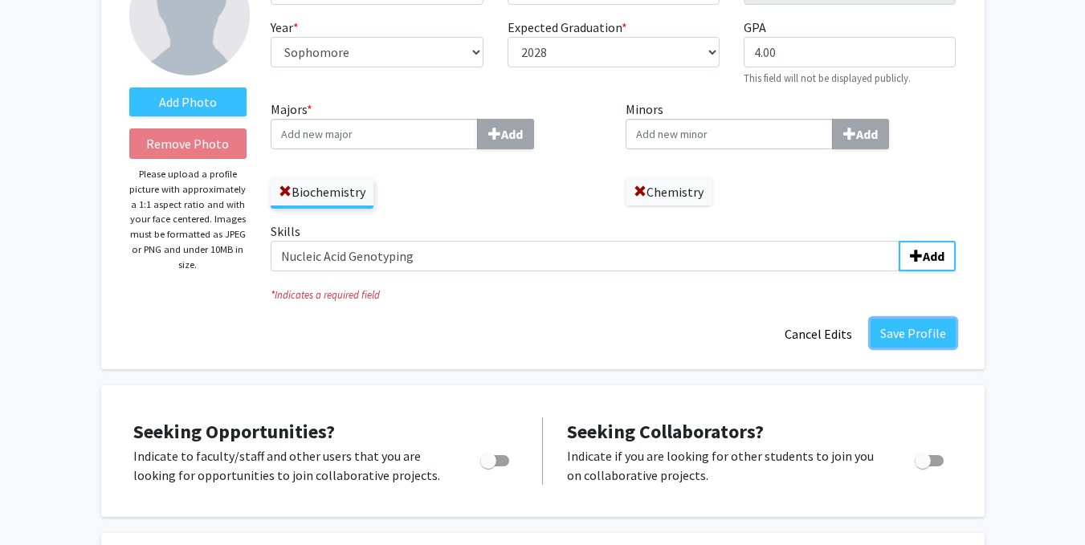
click at [923, 327] on button "Save Profile" at bounding box center [912, 333] width 85 height 29
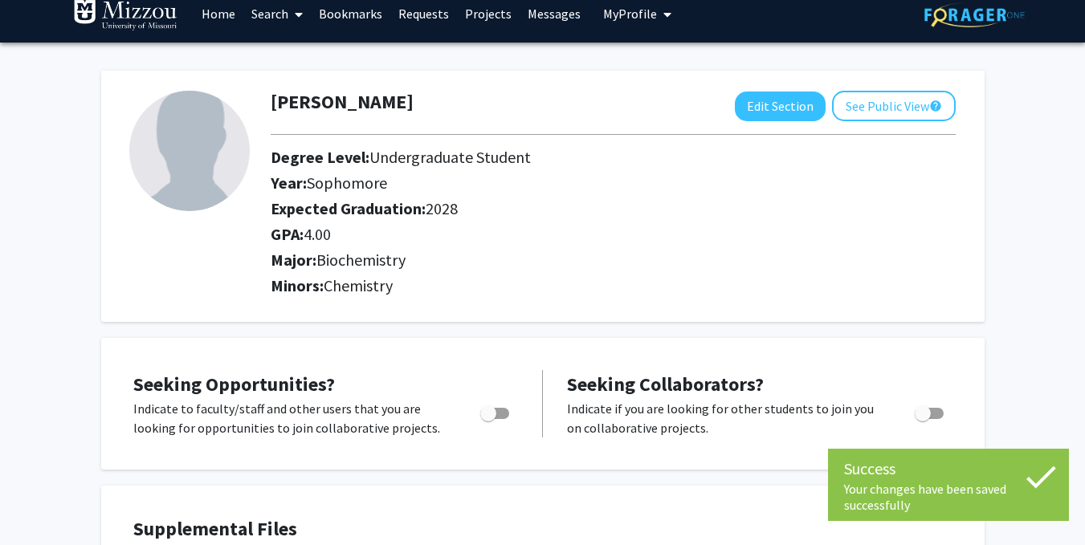
scroll to position [7, 0]
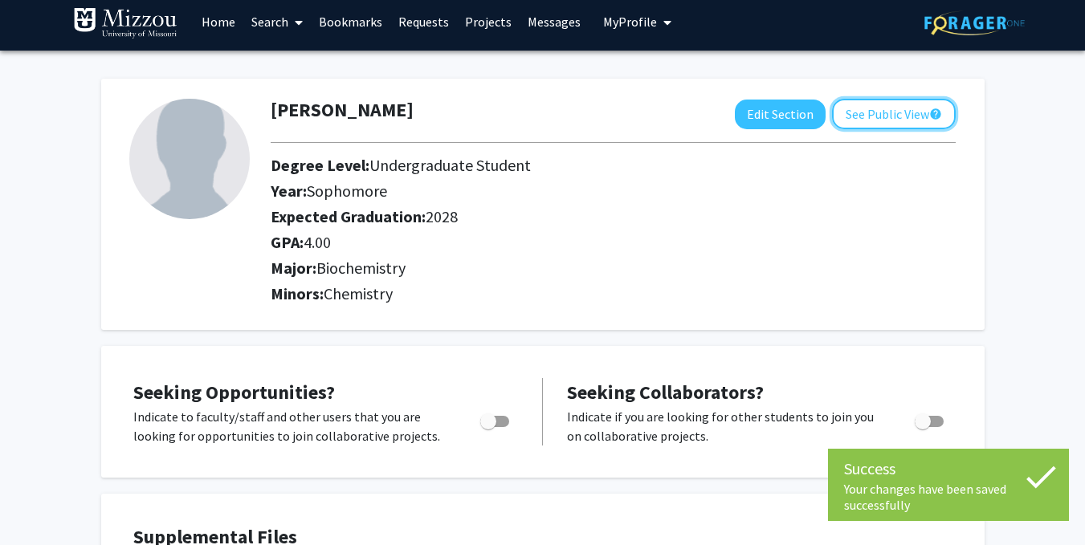
click at [891, 124] on button "See Public View help" at bounding box center [894, 114] width 124 height 31
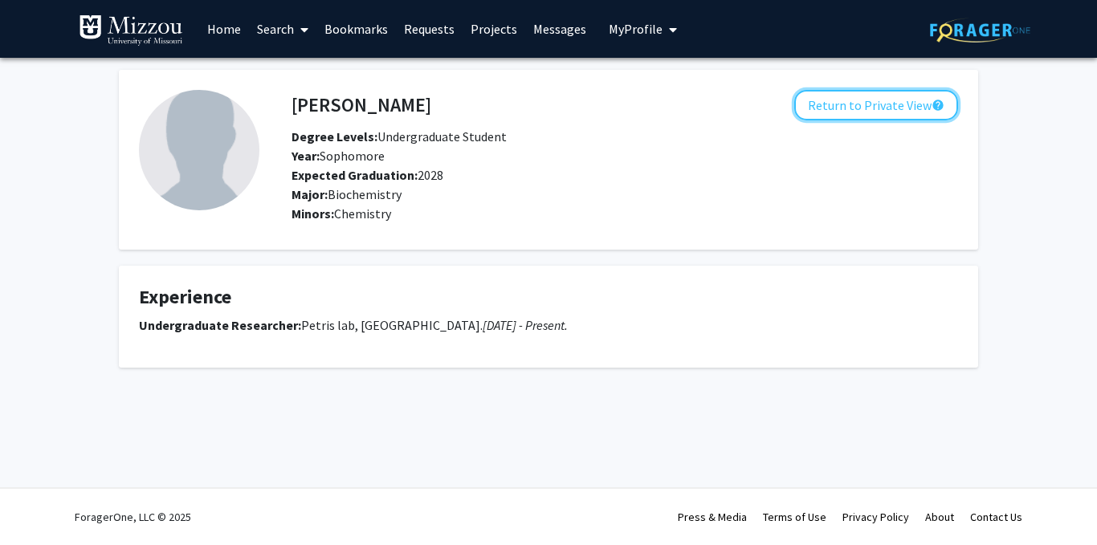
click at [860, 111] on button "Return to Private View help" at bounding box center [876, 105] width 164 height 31
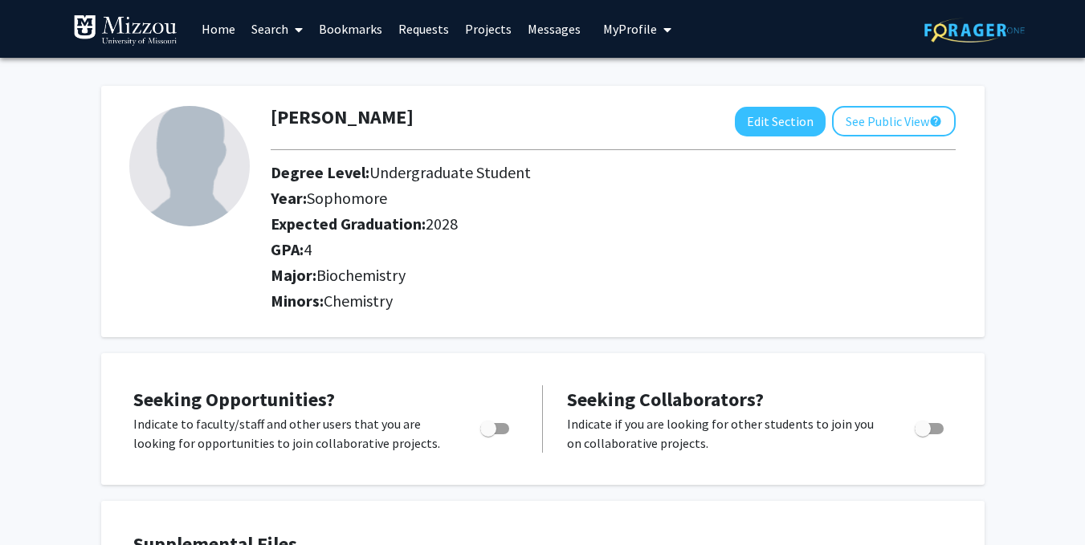
click at [280, 18] on link "Search" at bounding box center [276, 29] width 67 height 56
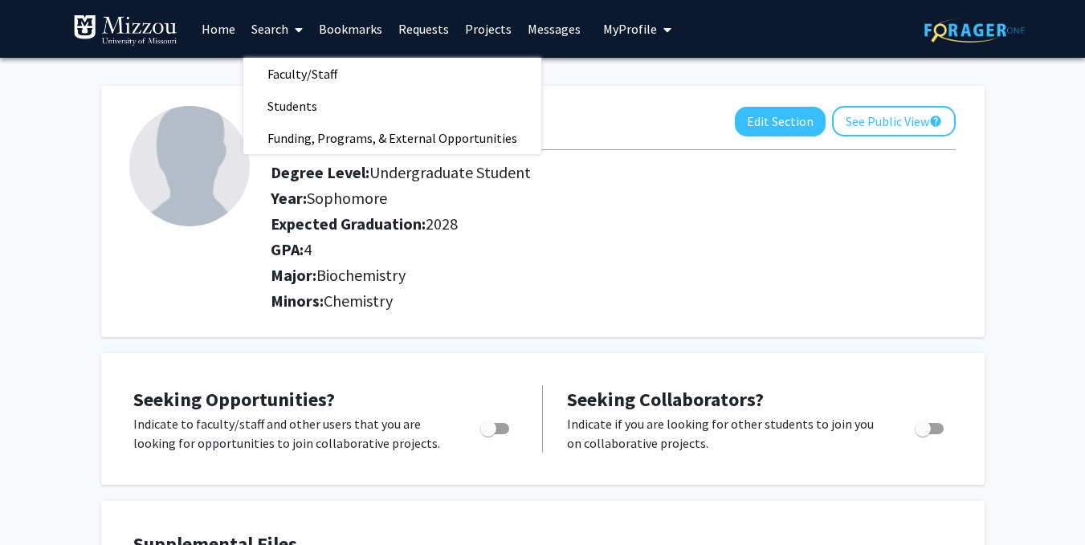
click at [313, 73] on span "Faculty/Staff" at bounding box center [302, 74] width 118 height 32
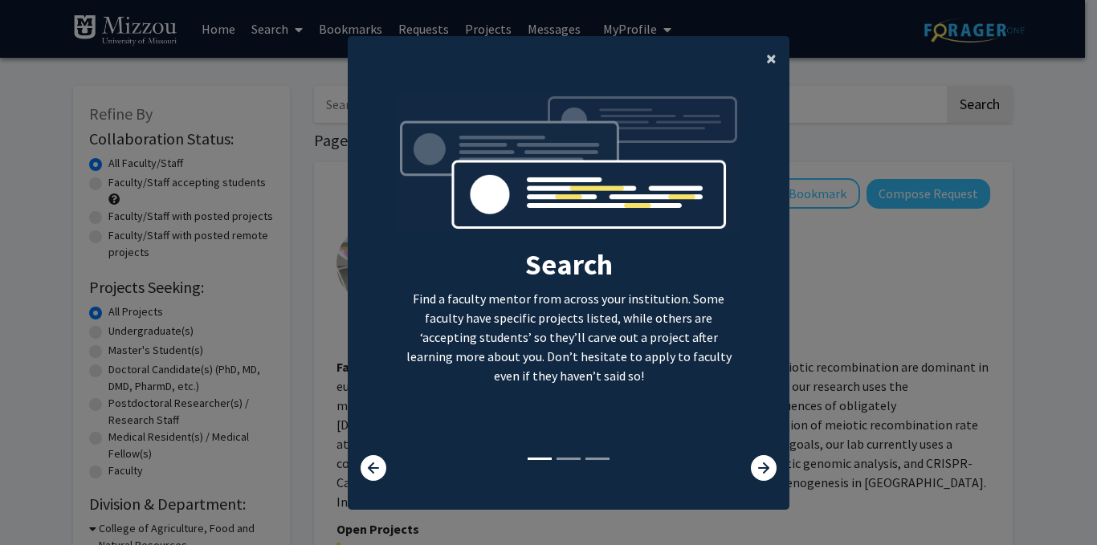
click at [770, 59] on span "×" at bounding box center [771, 58] width 10 height 25
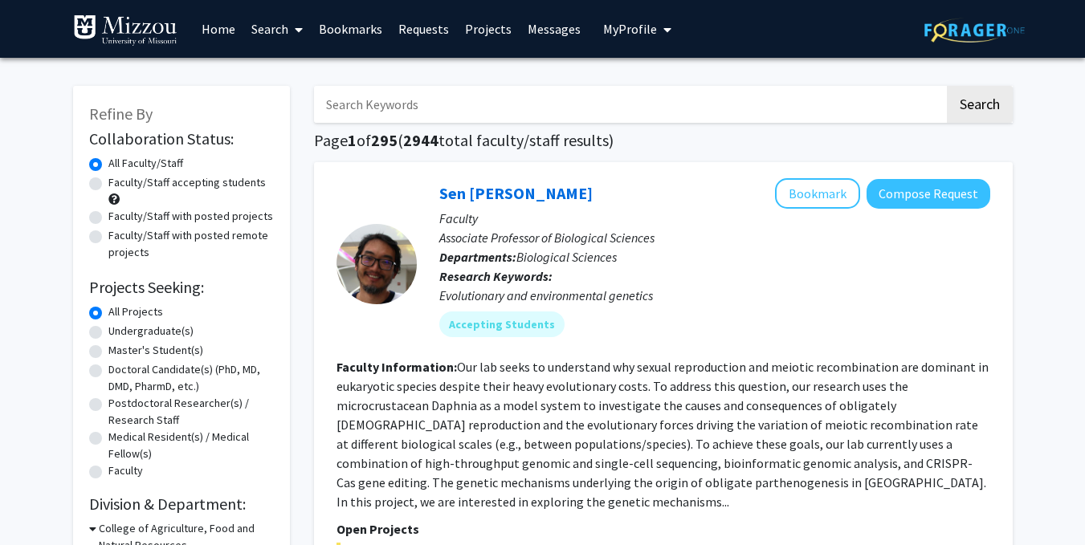
click at [512, 96] on input "Search Keywords" at bounding box center [629, 104] width 630 height 37
click at [947, 86] on button "Search" at bounding box center [980, 104] width 66 height 37
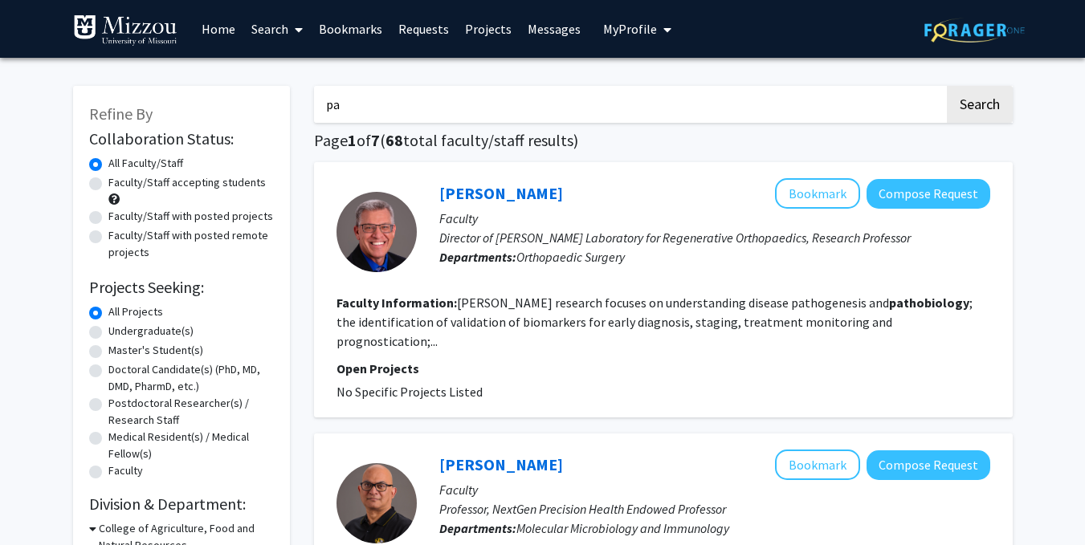
type input "p"
type input "Copper"
click at [947, 86] on button "Search" at bounding box center [980, 104] width 66 height 37
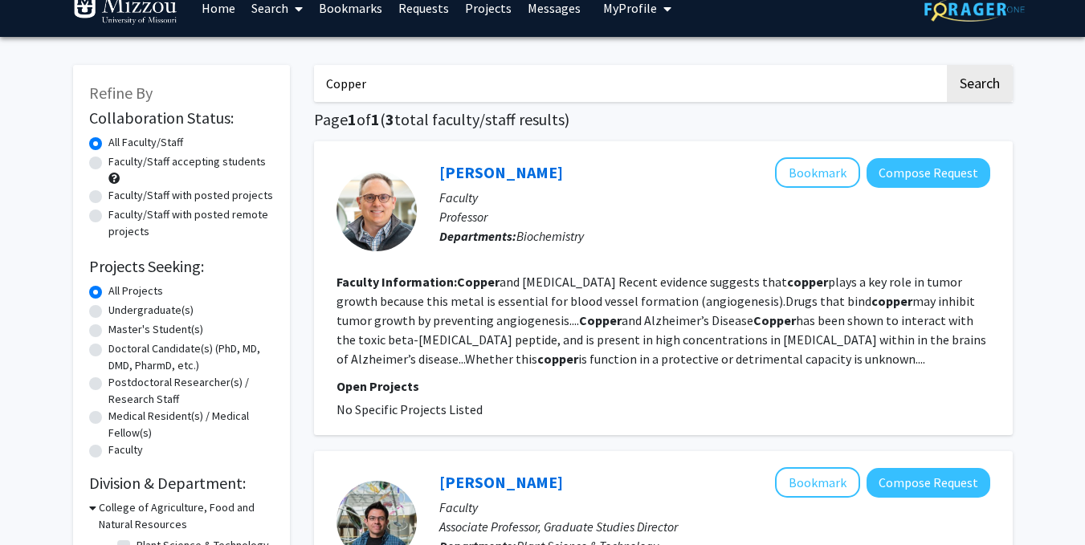
scroll to position [20, 0]
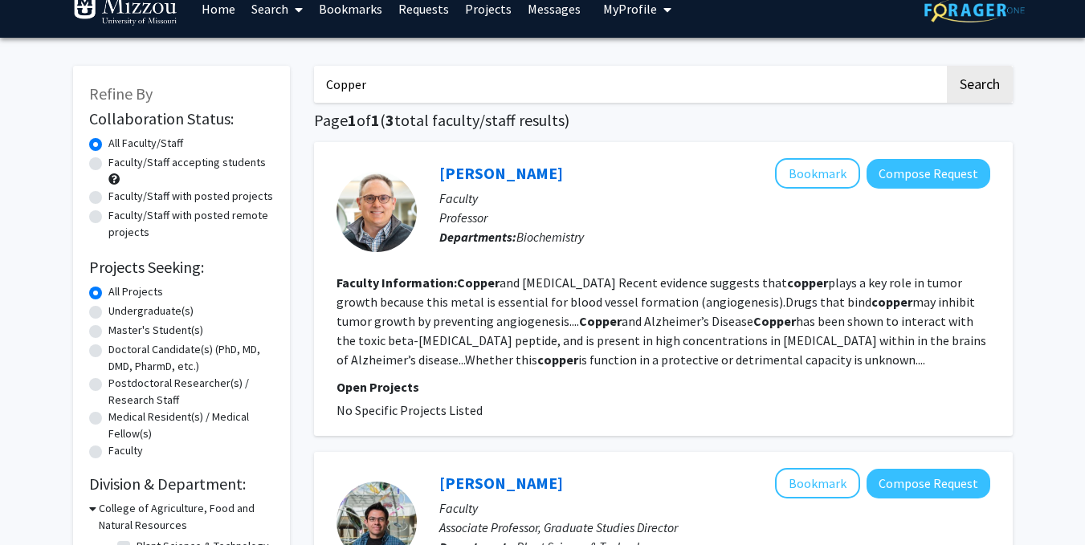
click at [494, 170] on link "Michael Petris" at bounding box center [501, 173] width 124 height 20
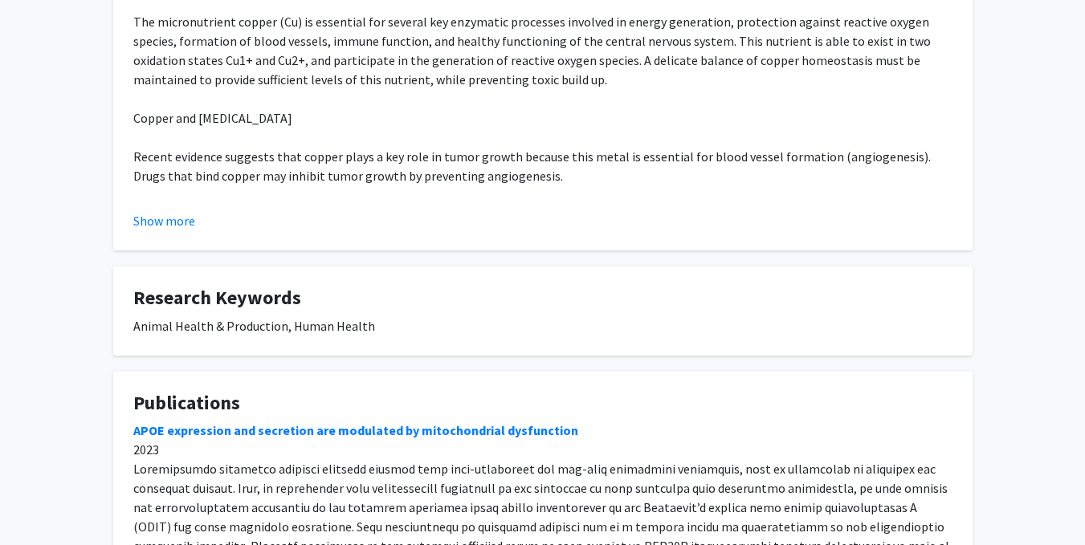
scroll to position [304, 0]
click at [184, 224] on button "Show more" at bounding box center [164, 219] width 62 height 19
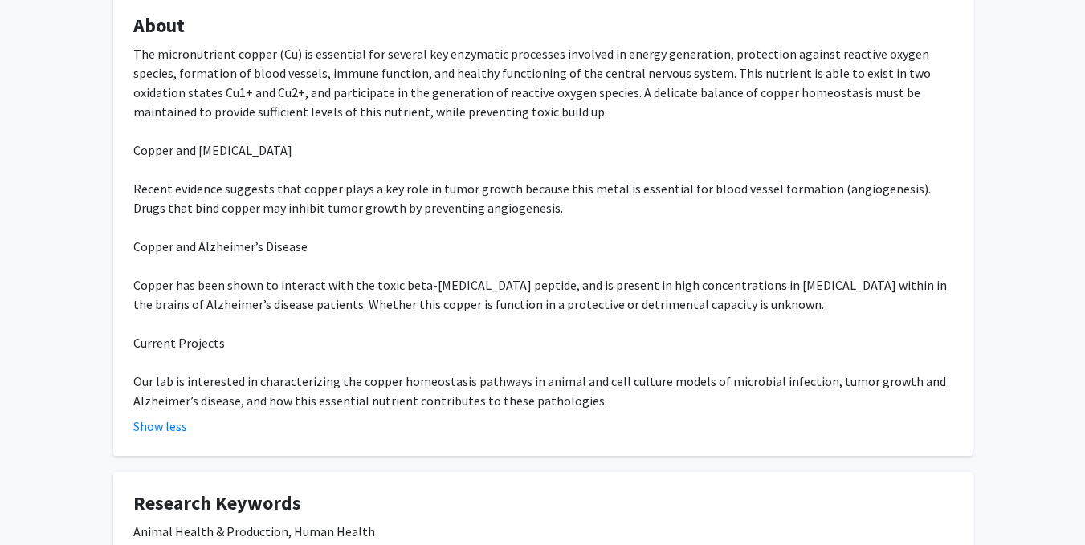
scroll to position [0, 0]
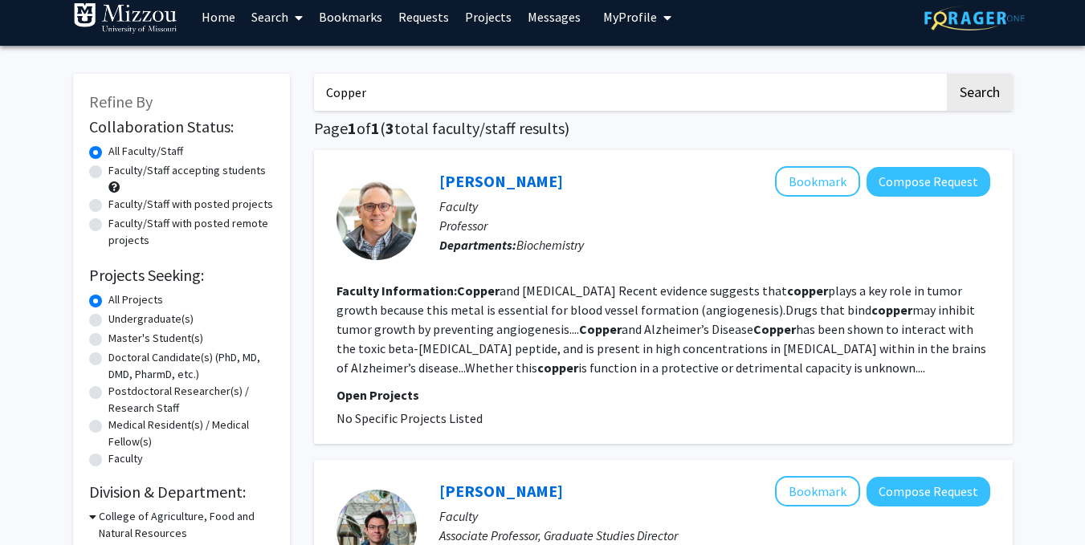
scroll to position [11, 0]
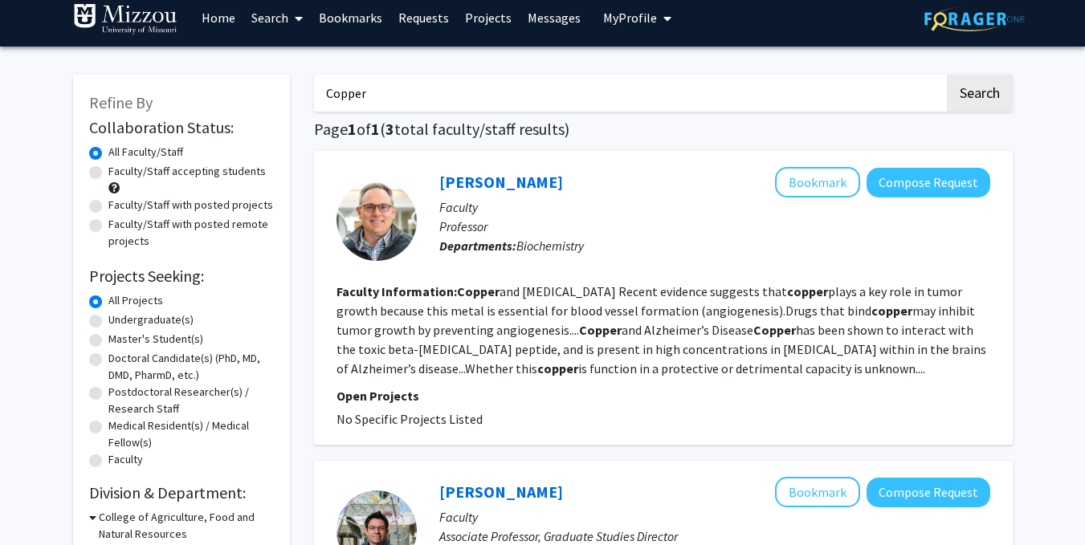
click at [299, 24] on icon at bounding box center [299, 18] width 8 height 13
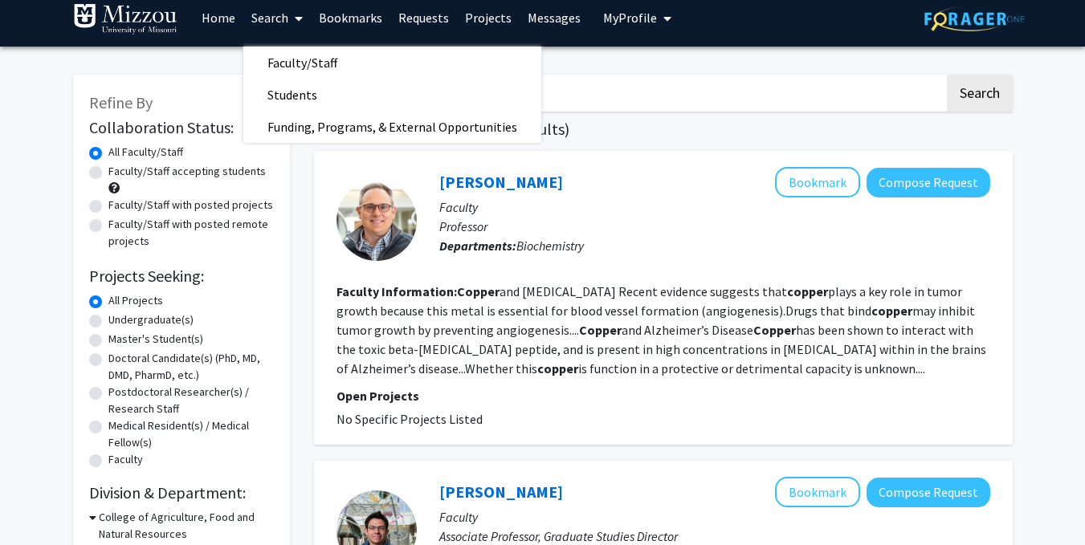
click at [326, 62] on span "Faculty/Staff" at bounding box center [302, 63] width 118 height 32
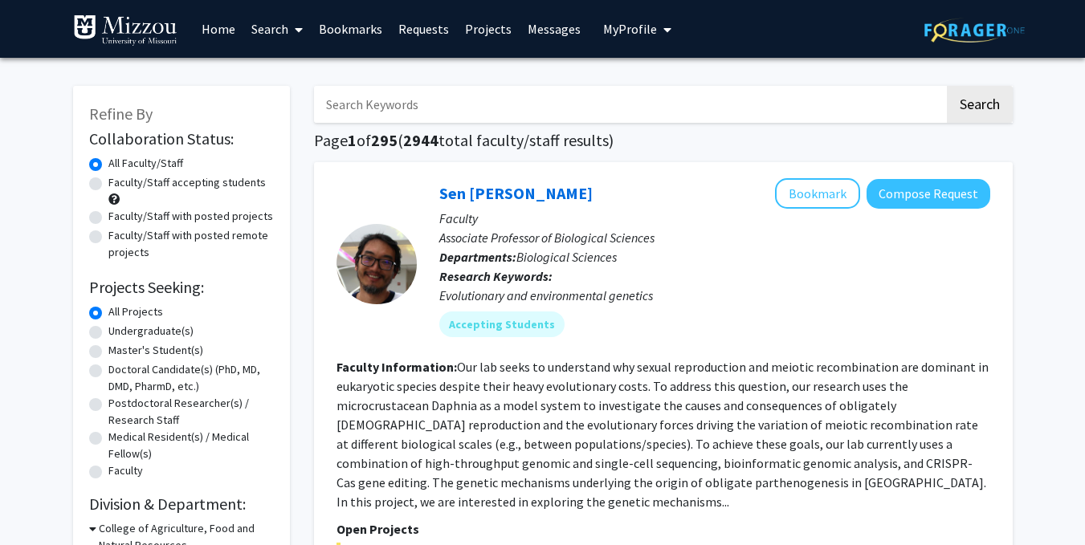
click at [379, 119] on input "Search Keywords" at bounding box center [629, 104] width 630 height 37
type input "petris"
click at [947, 86] on button "Search" at bounding box center [980, 104] width 66 height 37
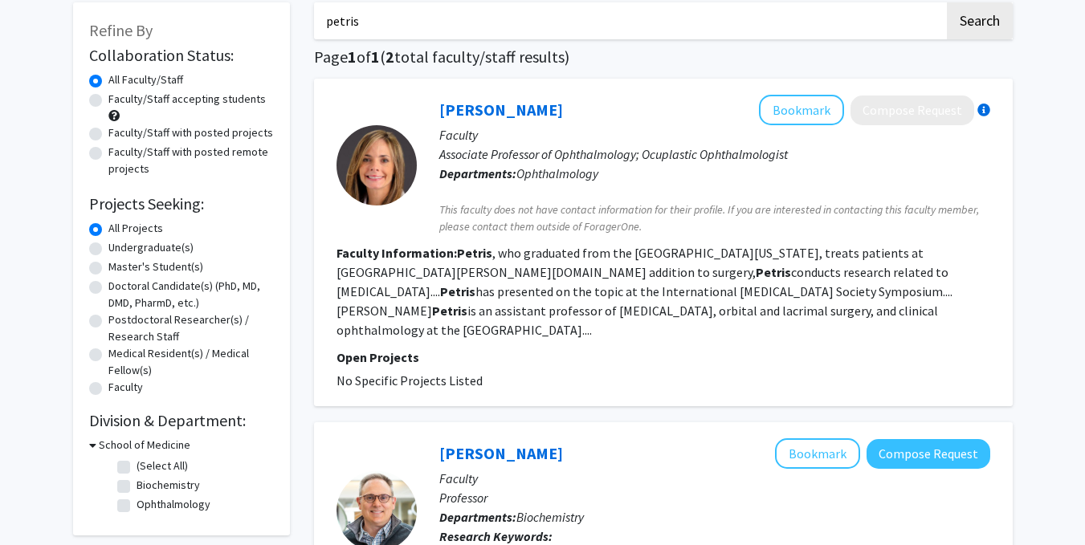
scroll to position [79, 0]
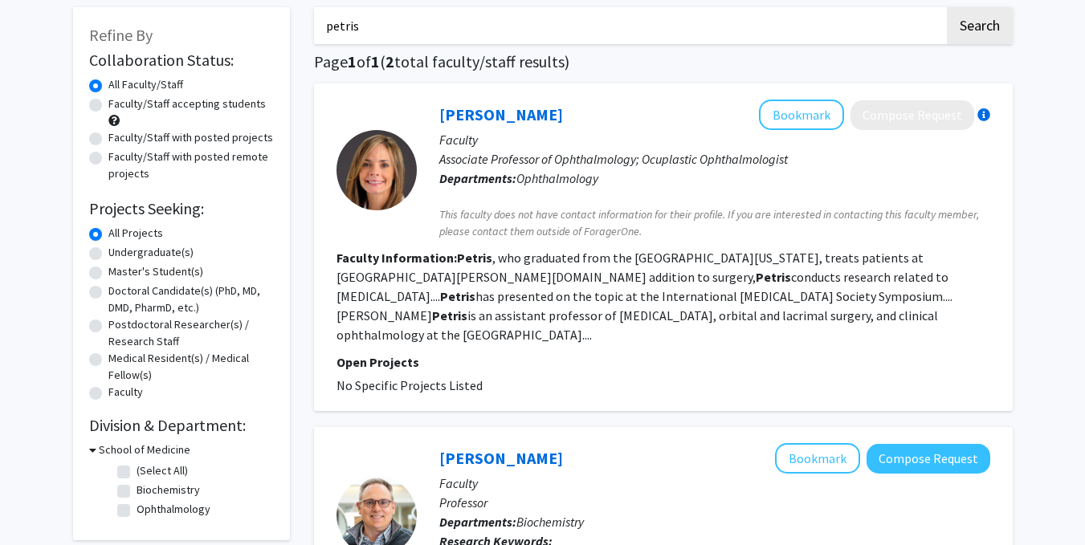
click at [467, 118] on link "Carisa Petris" at bounding box center [501, 114] width 124 height 20
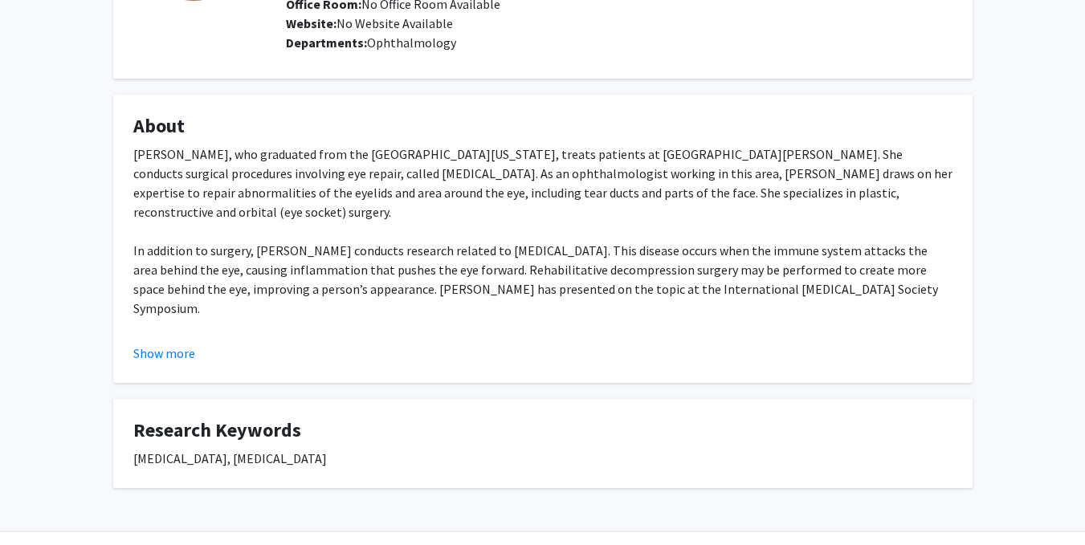
scroll to position [210, 0]
click at [162, 357] on button "Show more" at bounding box center [164, 352] width 62 height 19
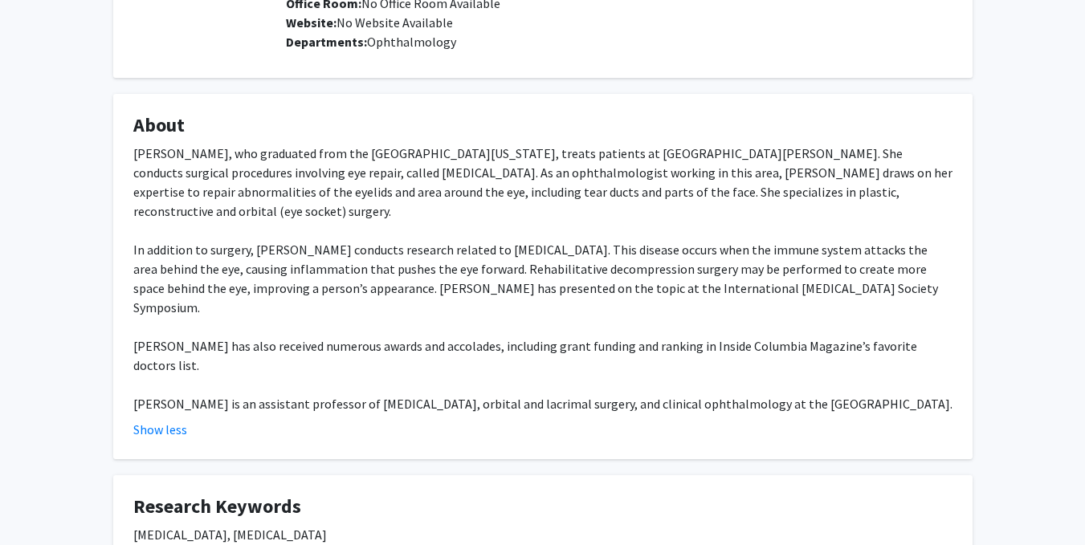
scroll to position [0, 0]
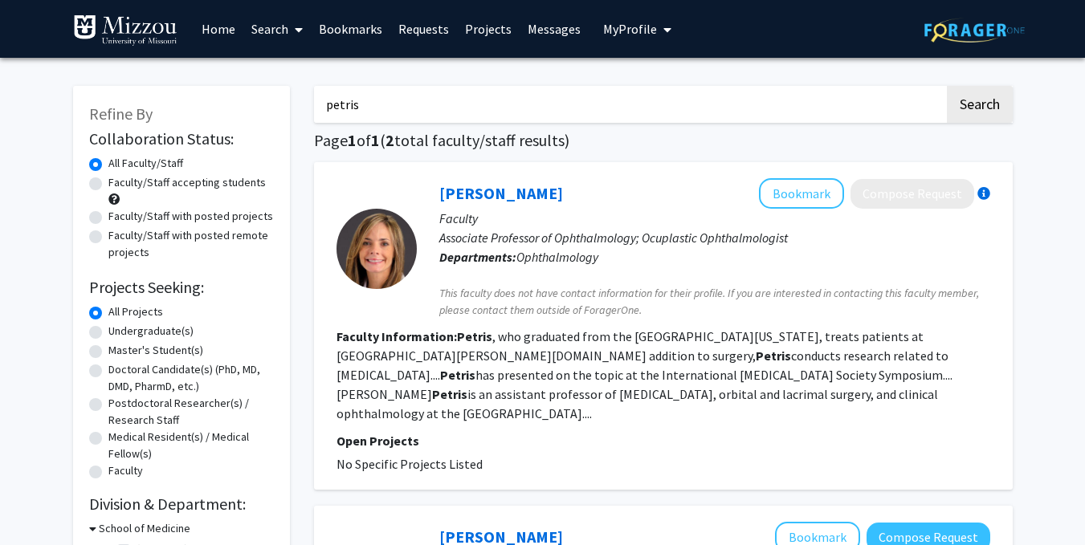
scroll to position [250, 0]
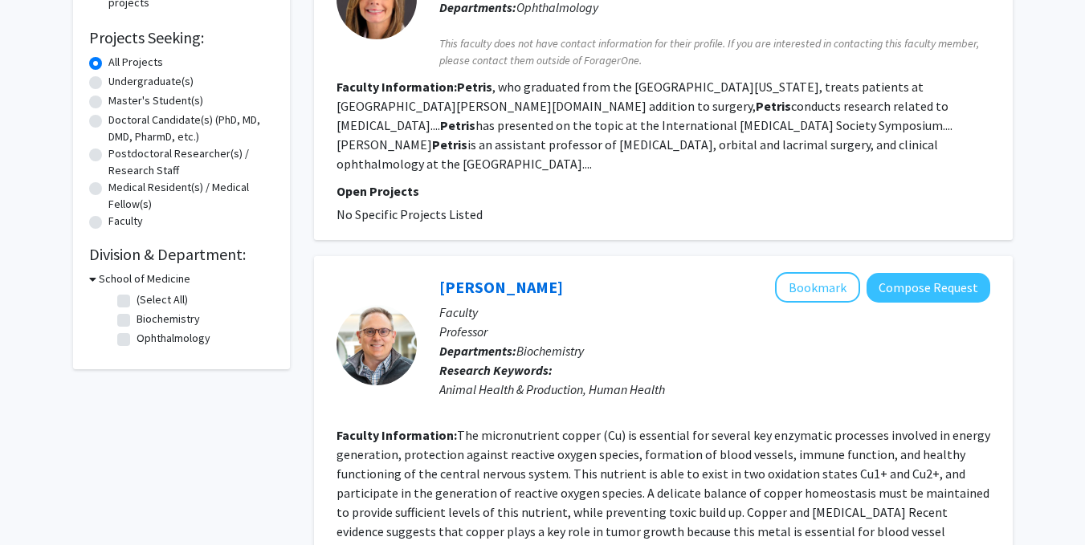
click at [452, 277] on link "Michael Petris" at bounding box center [501, 287] width 124 height 20
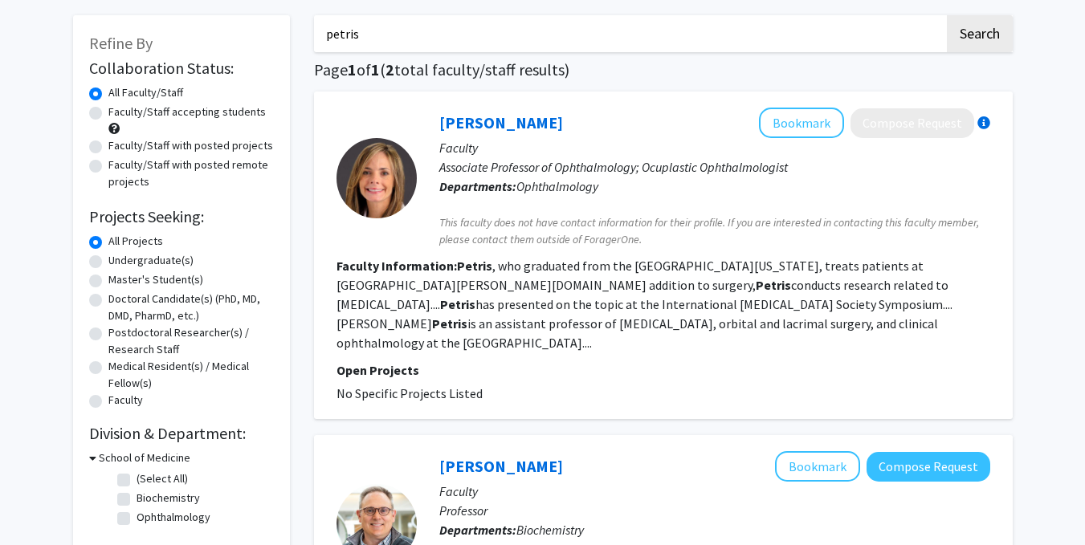
scroll to position [71, 0]
click at [487, 120] on link "Carisa Petris" at bounding box center [501, 122] width 124 height 20
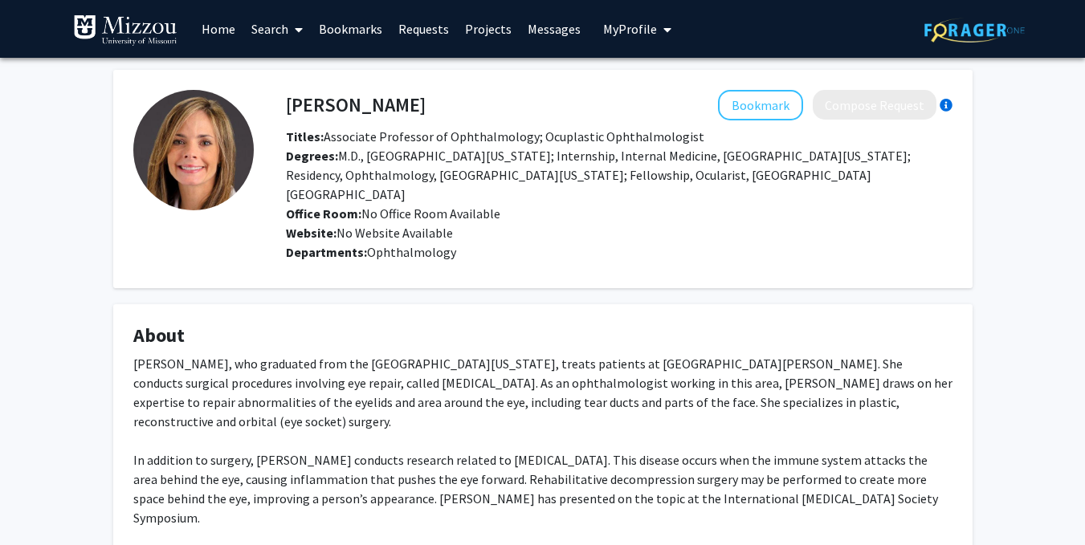
scroll to position [253, 0]
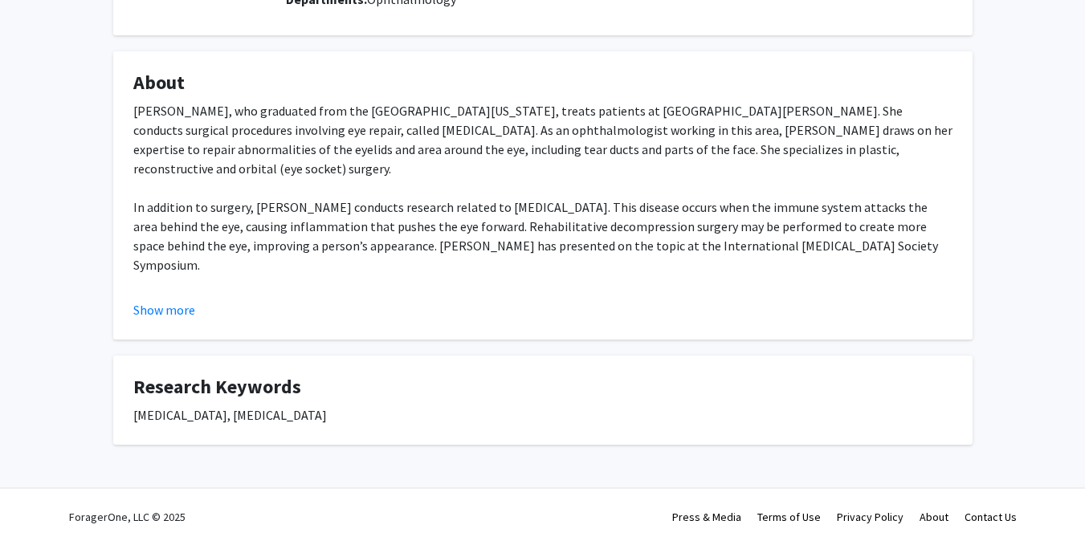
click at [186, 312] on button "Show more" at bounding box center [164, 309] width 62 height 19
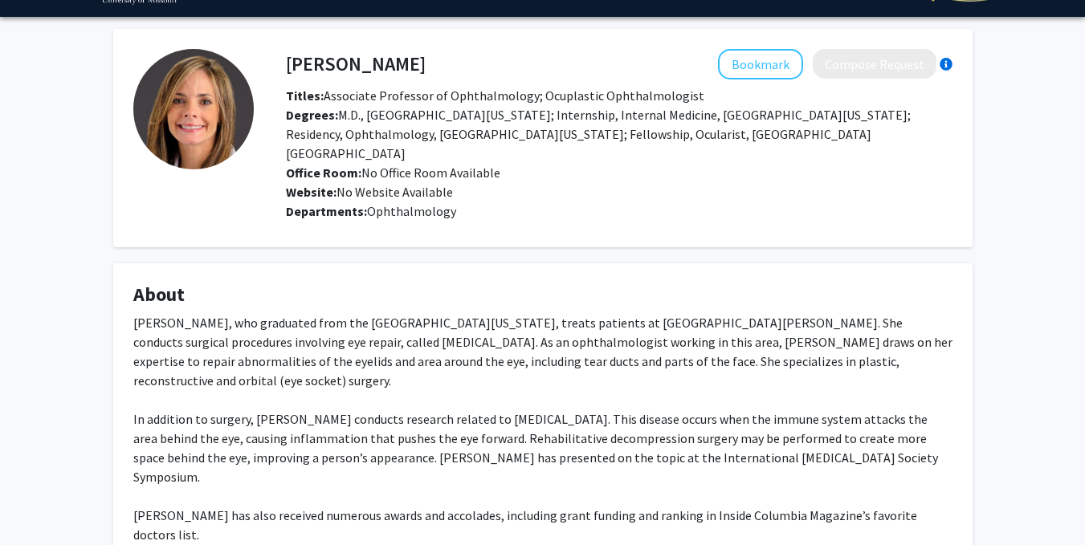
scroll to position [0, 0]
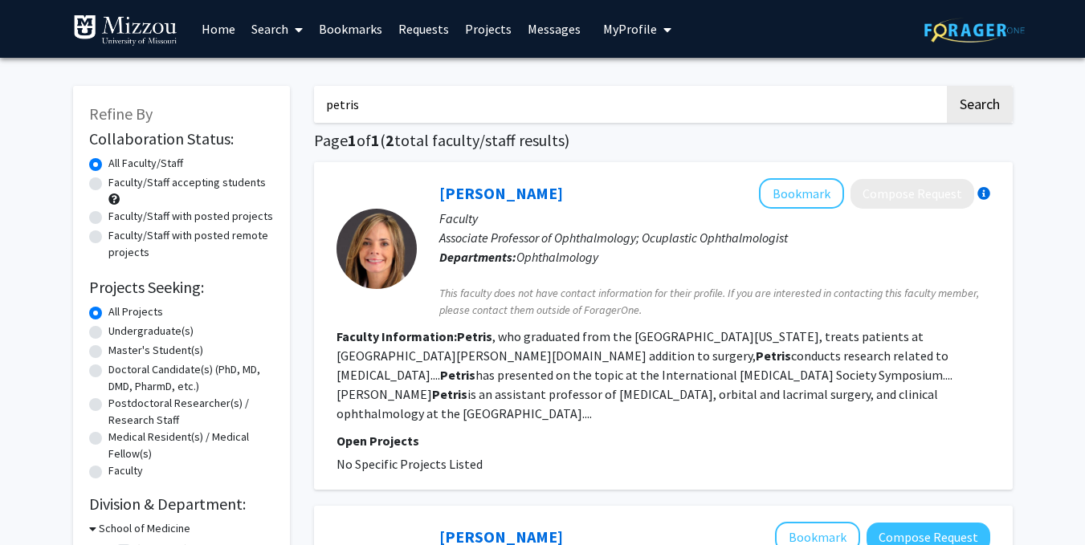
click at [395, 109] on input "petris" at bounding box center [629, 104] width 630 height 37
click at [124, 25] on img at bounding box center [125, 30] width 104 height 32
